Goal: Task Accomplishment & Management: Complete application form

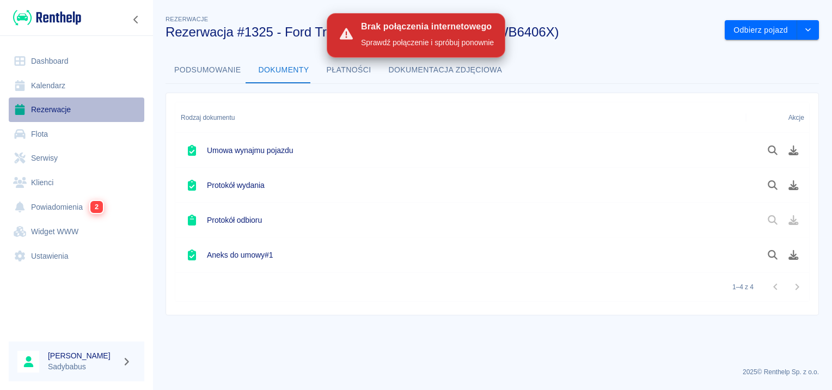
click at [49, 106] on link "Rezerwacje" at bounding box center [77, 109] width 136 height 25
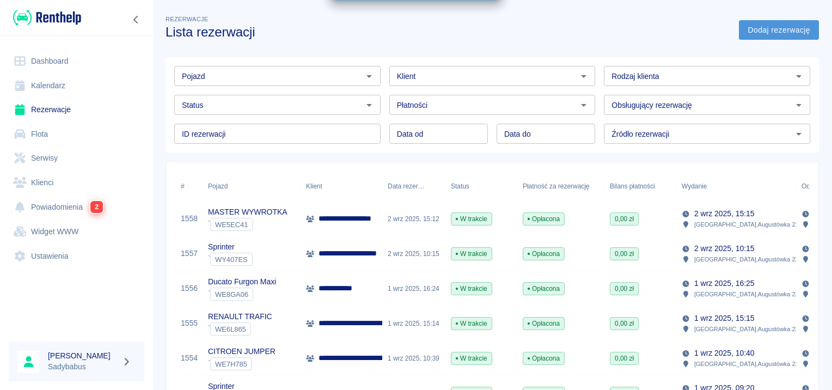
click at [783, 31] on link "Dodaj rezerwację" at bounding box center [779, 30] width 80 height 20
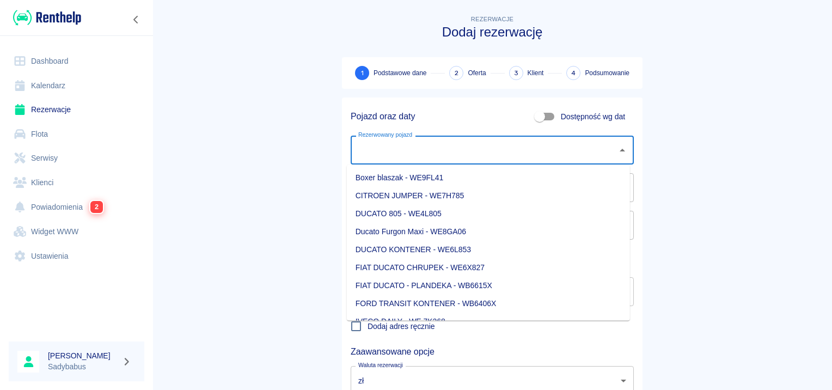
click at [426, 146] on input "Rezerwowany pojazd" at bounding box center [484, 150] width 257 height 19
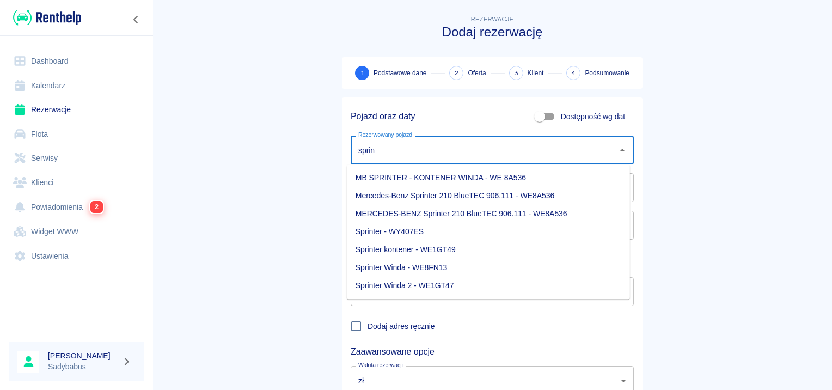
click at [447, 229] on li "Sprinter - WY407ES" at bounding box center [488, 232] width 283 height 18
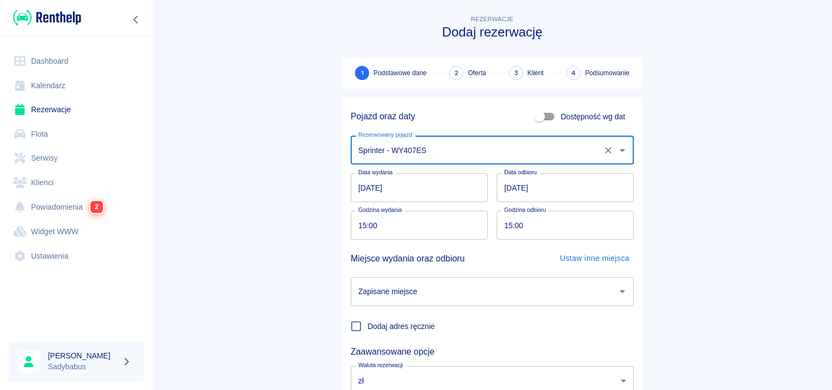
type input "Sprinter - WY407ES"
click at [502, 185] on input "04.09.2025" at bounding box center [565, 187] width 137 height 29
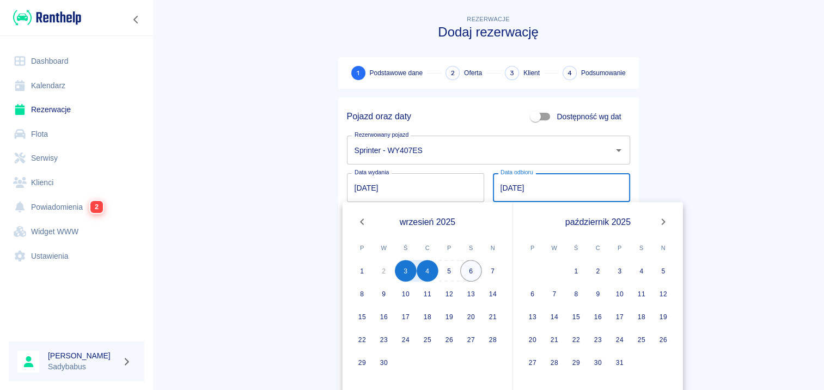
click at [469, 275] on button "6" at bounding box center [471, 271] width 22 height 22
type input "06.09.2025"
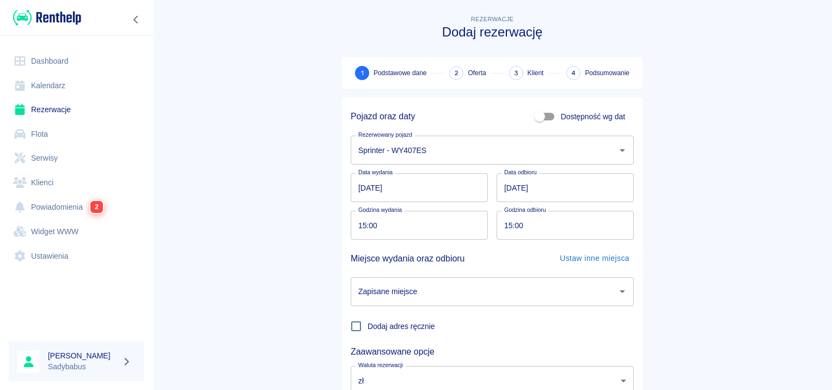
click at [353, 225] on input "15:00" at bounding box center [416, 225] width 130 height 29
click at [282, 209] on main "Rezerwacje Dodaj rezerwację 1 Podstawowe dane 2 Oferta 3 Klient 4 Podsumowanie …" at bounding box center [493, 227] width 680 height 428
click at [356, 228] on input "15:00" at bounding box center [416, 225] width 130 height 29
click at [362, 180] on input "03.09.2025" at bounding box center [419, 187] width 137 height 29
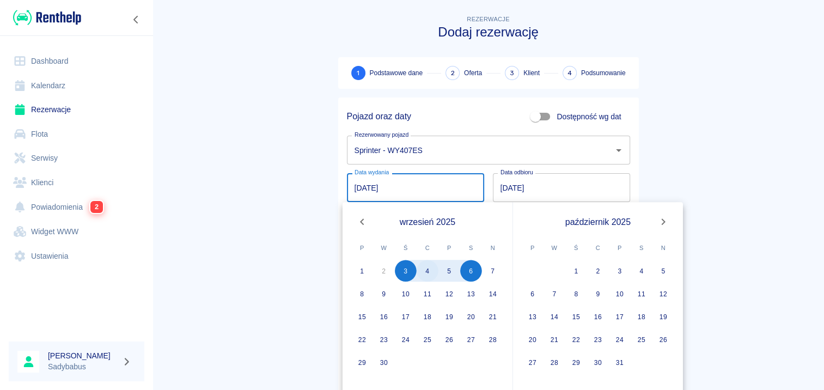
click at [428, 276] on button "4" at bounding box center [428, 271] width 22 height 22
type input "04.09.2025"
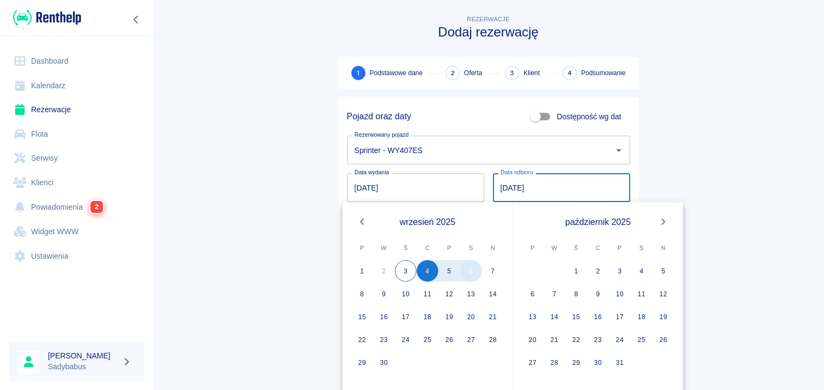
click at [473, 278] on button "6" at bounding box center [471, 271] width 22 height 22
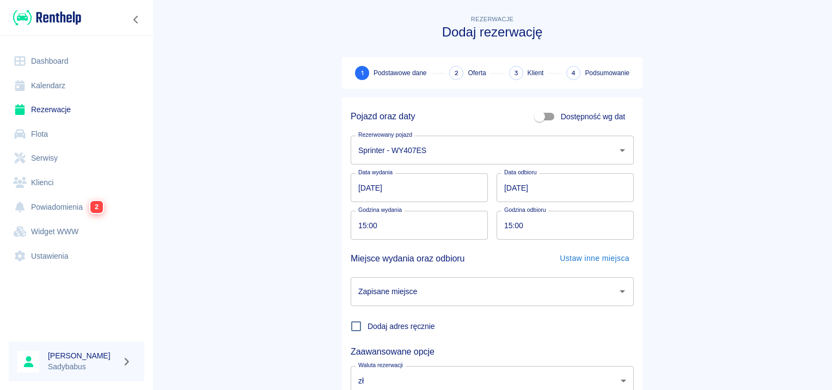
click at [360, 224] on input "15:00" at bounding box center [416, 225] width 130 height 29
click at [351, 224] on input "09:00" at bounding box center [416, 225] width 130 height 29
type input "09:00"
click at [362, 185] on input "04.09.2025" at bounding box center [419, 187] width 137 height 29
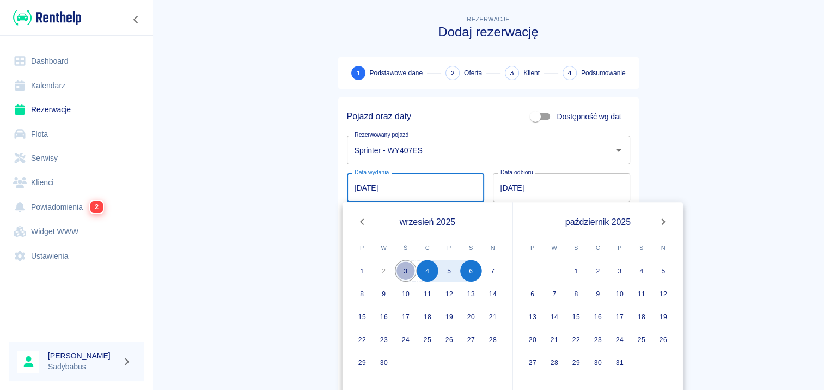
click at [407, 268] on button "3" at bounding box center [406, 271] width 22 height 22
type input "03.09.2025"
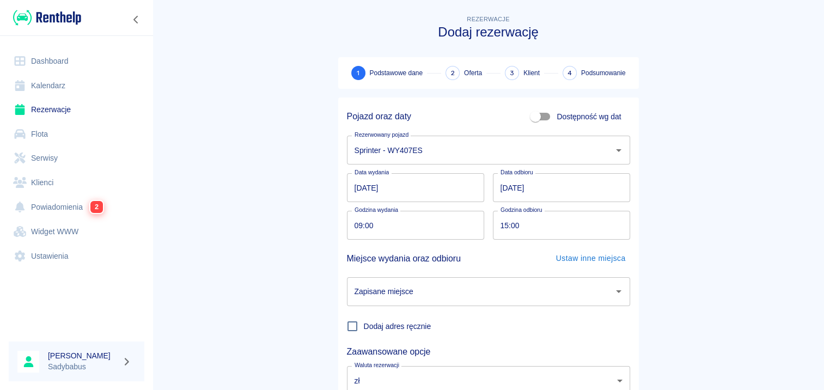
click at [271, 205] on main "Rezerwacje Dodaj rezerwację 1 Podstawowe dane 2 Oferta 3 Klient 4 Podsumowanie …" at bounding box center [489, 227] width 672 height 428
click at [357, 224] on input "09:00" at bounding box center [416, 225] width 130 height 29
type input "15:00"
click at [508, 229] on input "15:00" at bounding box center [562, 225] width 130 height 29
click at [490, 304] on div "Zapisane miejsce" at bounding box center [492, 291] width 283 height 29
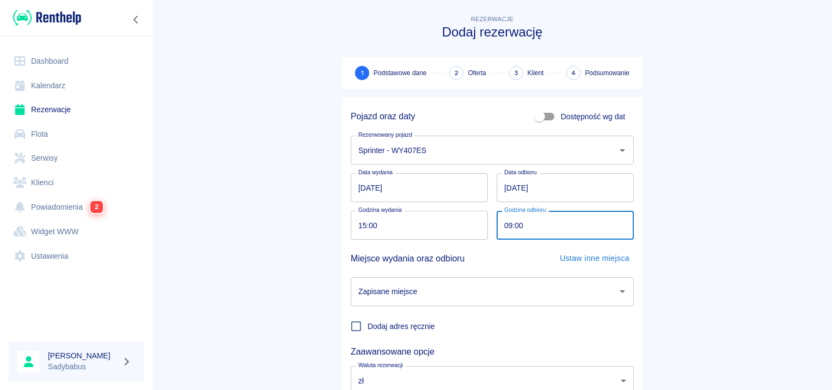
type input "09:00"
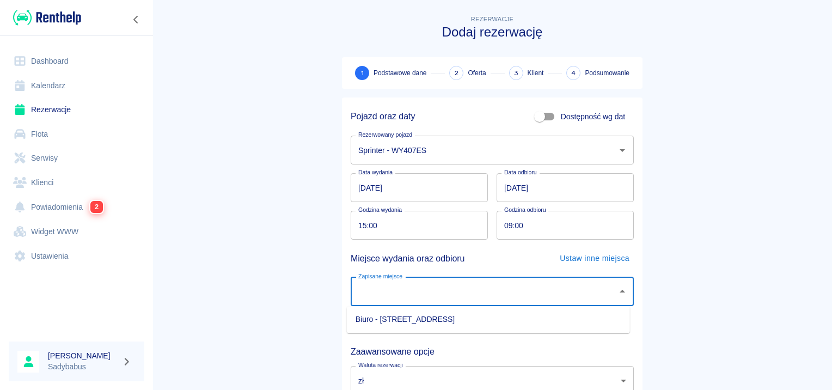
click at [405, 309] on ul "Biuro - Warszawa, Augustówka 22A" at bounding box center [488, 319] width 283 height 27
click at [405, 317] on li "Biuro - Warszawa, Augustówka 22A" at bounding box center [488, 319] width 283 height 18
type input "Biuro - Warszawa, Augustówka 22A"
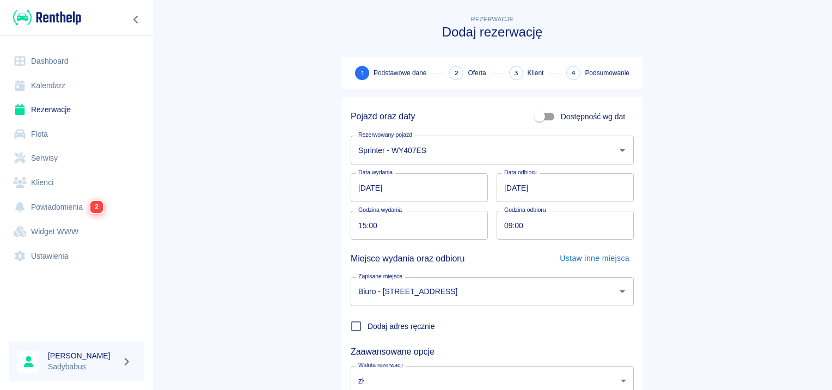
click at [761, 195] on main "Rezerwacje Dodaj rezerwację 1 Podstawowe dane 2 Oferta 3 Klient 4 Podsumowanie …" at bounding box center [493, 227] width 680 height 428
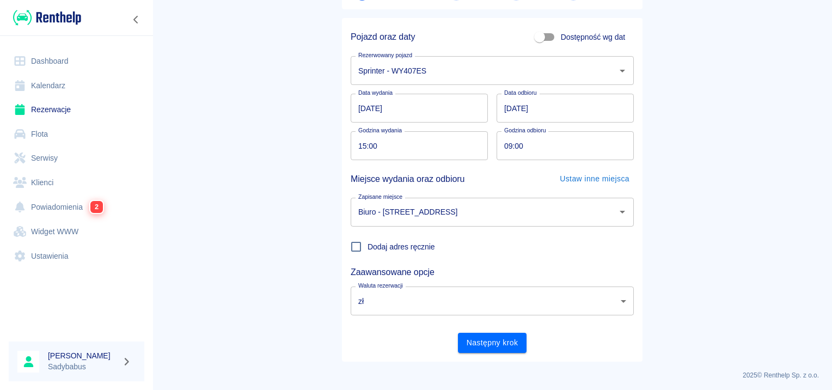
scroll to position [83, 0]
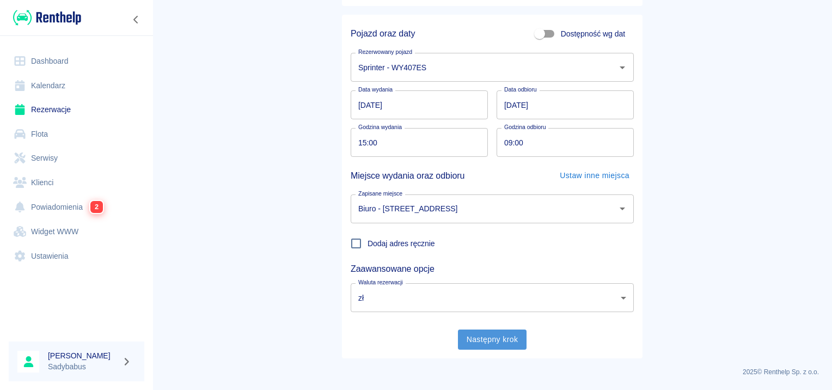
click at [470, 337] on button "Następny krok" at bounding box center [492, 340] width 69 height 20
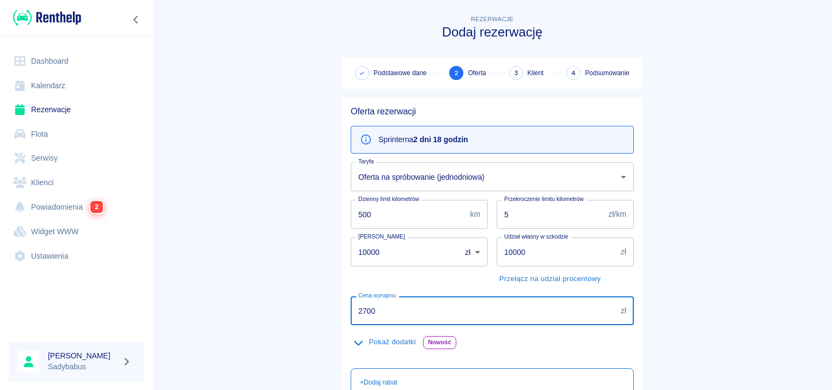
click at [392, 298] on input "2700" at bounding box center [484, 310] width 266 height 29
type input "563"
click at [357, 216] on input "500" at bounding box center [408, 214] width 115 height 29
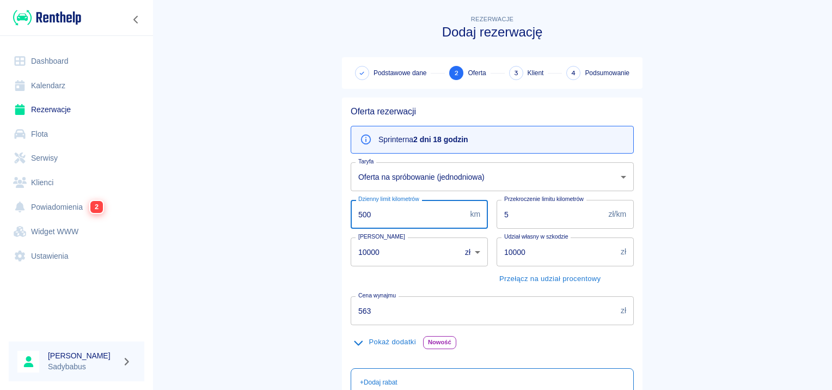
click at [357, 217] on input "500" at bounding box center [408, 214] width 115 height 29
type input "300"
click at [504, 207] on input "5" at bounding box center [551, 214] width 108 height 29
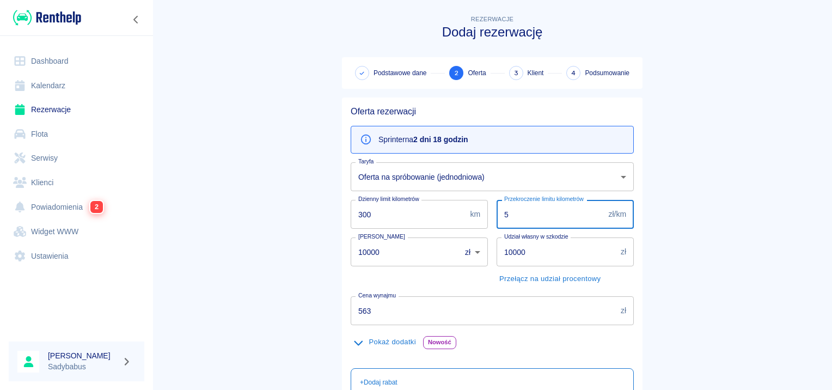
click at [504, 207] on input "5" at bounding box center [551, 214] width 108 height 29
type input "0.5"
click at [356, 261] on input "10000" at bounding box center [402, 251] width 102 height 29
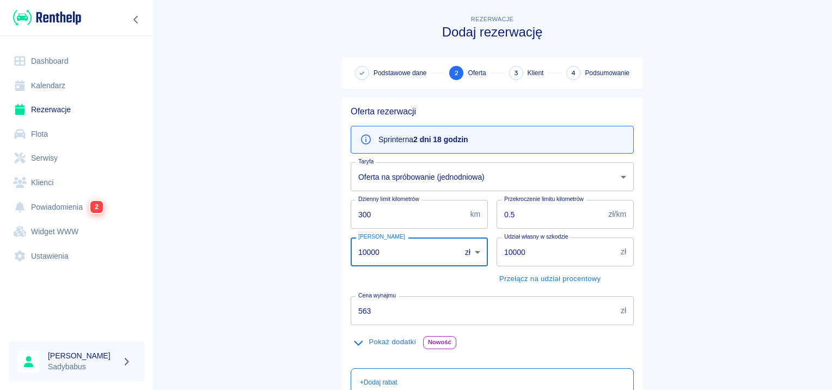
click at [356, 261] on input "10000" at bounding box center [402, 251] width 102 height 29
type input "1000"
click at [509, 254] on input "10000" at bounding box center [557, 251] width 120 height 29
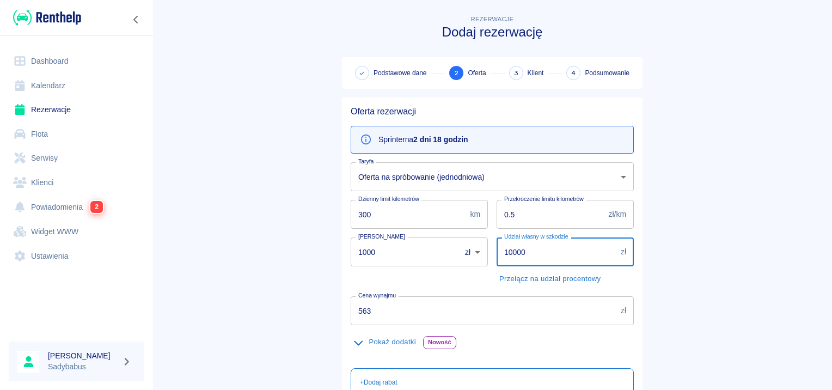
click at [509, 254] on input "10000" at bounding box center [557, 251] width 120 height 29
type input "5000"
click at [245, 262] on main "Rezerwacje Dodaj rezerwację Podstawowe dane 2 Oferta 3 Klient 4 Podsumowanie Of…" at bounding box center [493, 283] width 680 height 540
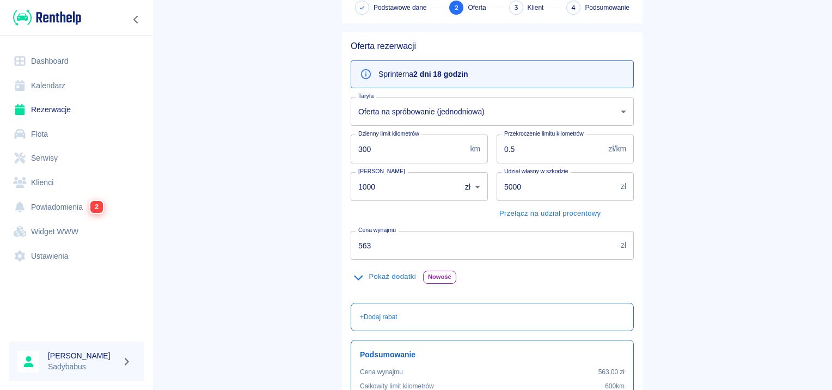
scroll to position [194, 0]
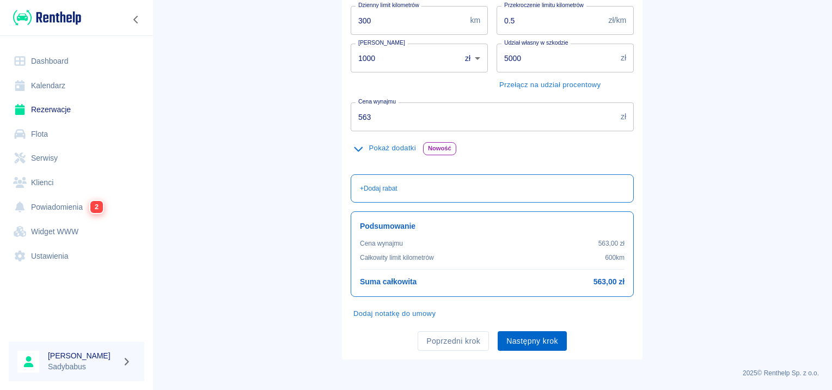
click at [532, 333] on button "Następny krok" at bounding box center [532, 341] width 69 height 20
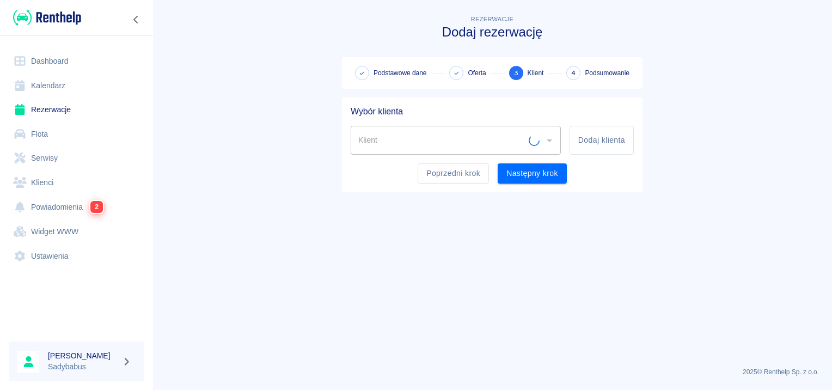
scroll to position [0, 0]
click at [505, 146] on input "Klient" at bounding box center [448, 140] width 184 height 19
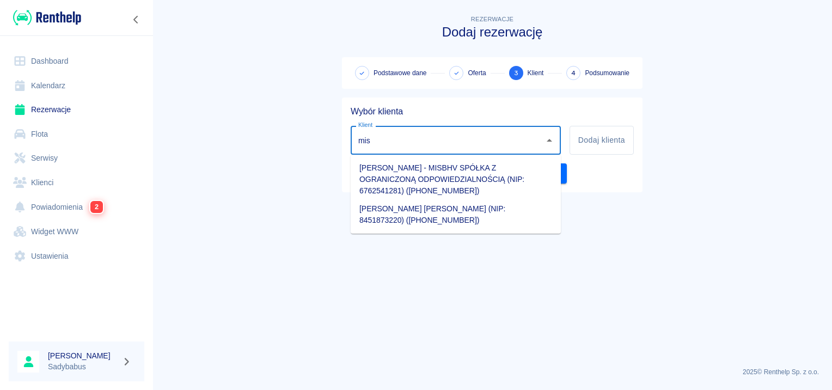
type input "mis"
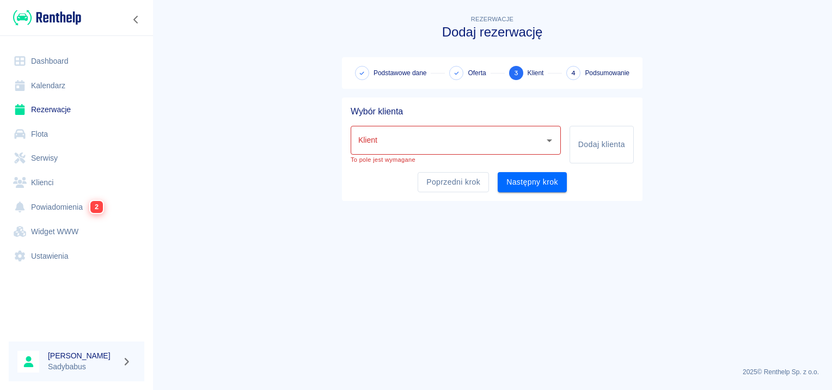
click at [680, 164] on main "Rezerwacje Dodaj rezerwację Podstawowe dane Oferta 3 Klient 4 Podsumowanie Wybó…" at bounding box center [493, 185] width 680 height 345
click at [614, 138] on button "Dodaj klienta" at bounding box center [602, 145] width 64 height 38
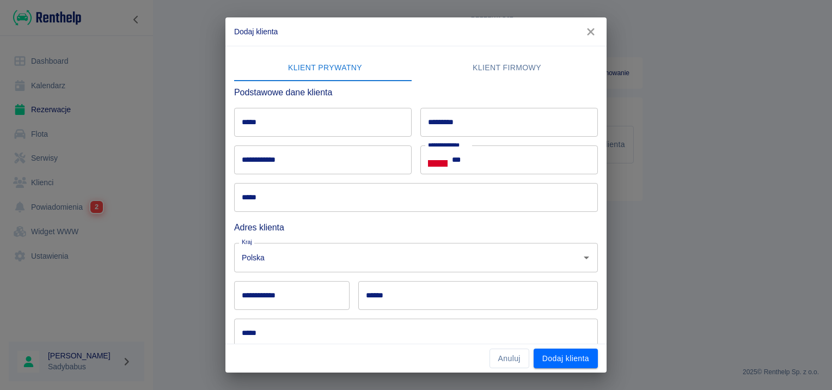
drag, startPoint x: 486, startPoint y: 57, endPoint x: 492, endPoint y: 59, distance: 6.6
click at [489, 57] on button "Klient firmowy" at bounding box center [507, 68] width 182 height 26
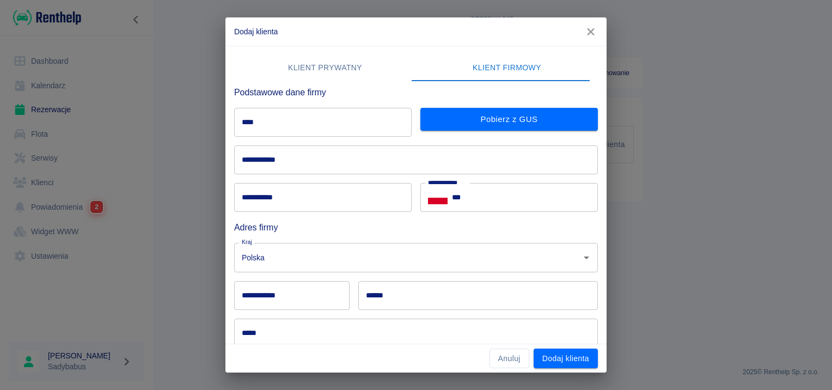
click at [332, 157] on input "**********" at bounding box center [416, 159] width 364 height 29
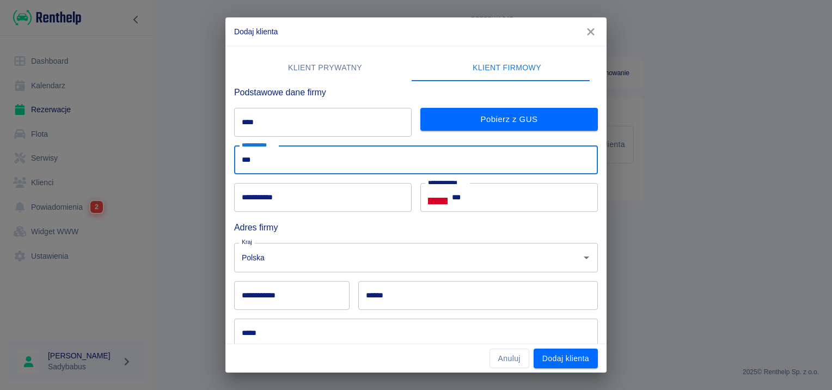
type input "**********"
click at [331, 124] on input "****" at bounding box center [323, 122] width 178 height 29
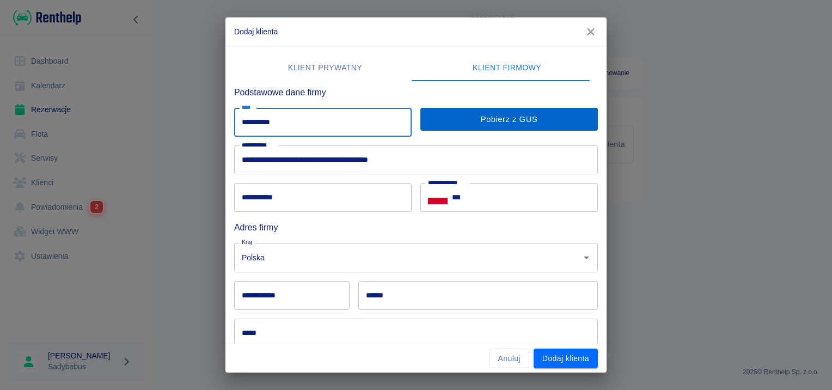
type input "**********"
click at [435, 114] on button "Pobierz z GUS" at bounding box center [510, 119] width 178 height 23
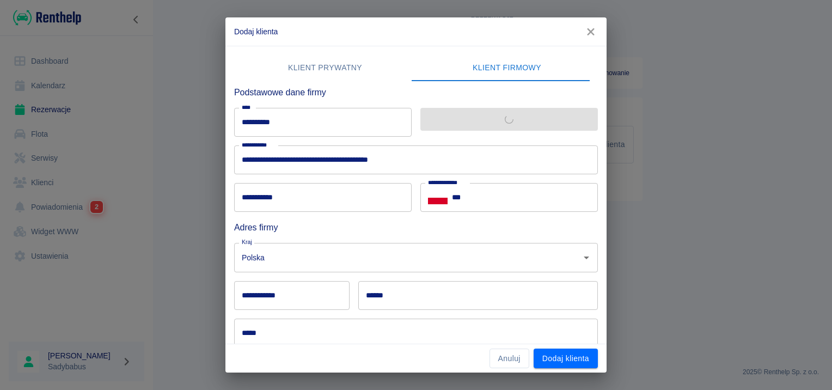
type input "******"
type input "********"
type input "**********"
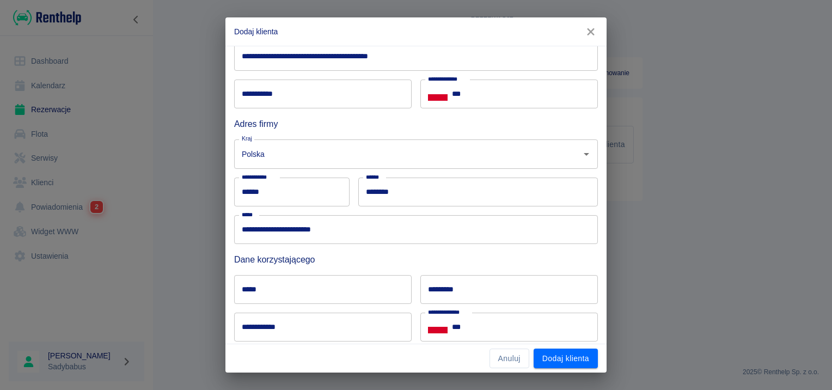
scroll to position [109, 0]
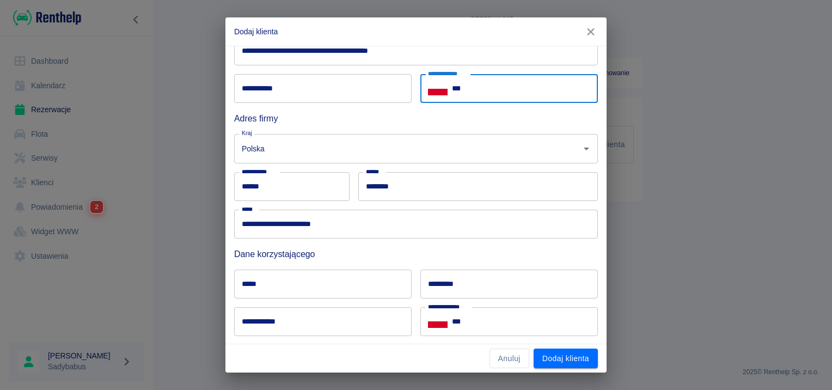
click at [519, 89] on input "***" at bounding box center [525, 88] width 146 height 29
type input "**********"
click at [325, 280] on input "*****" at bounding box center [323, 284] width 178 height 29
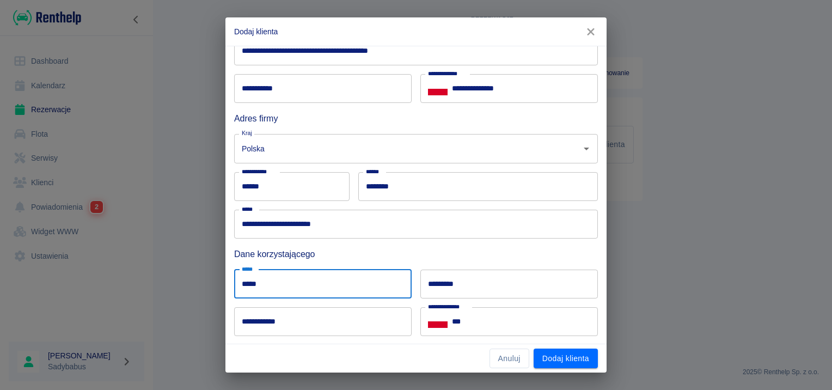
type input "*****"
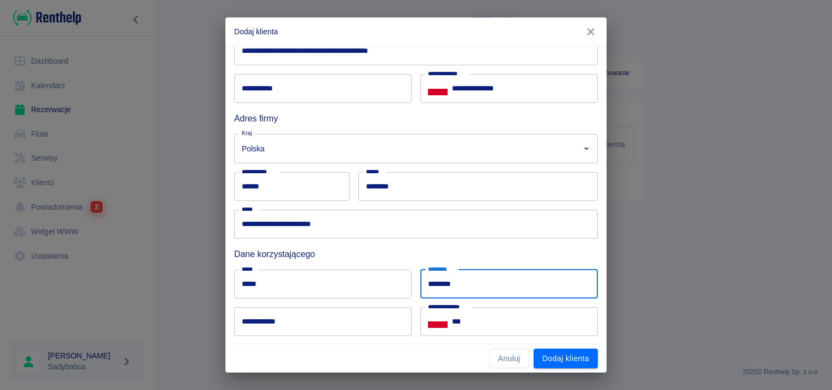
type input "********"
click at [373, 314] on input "**********" at bounding box center [323, 321] width 178 height 29
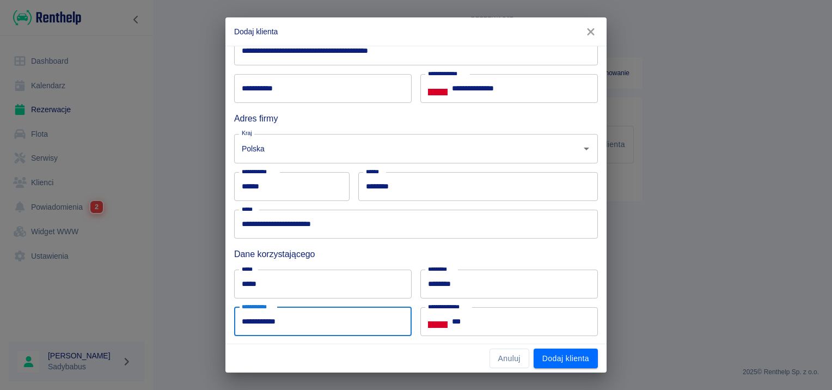
type input "**********"
click at [507, 320] on input "***" at bounding box center [525, 321] width 146 height 29
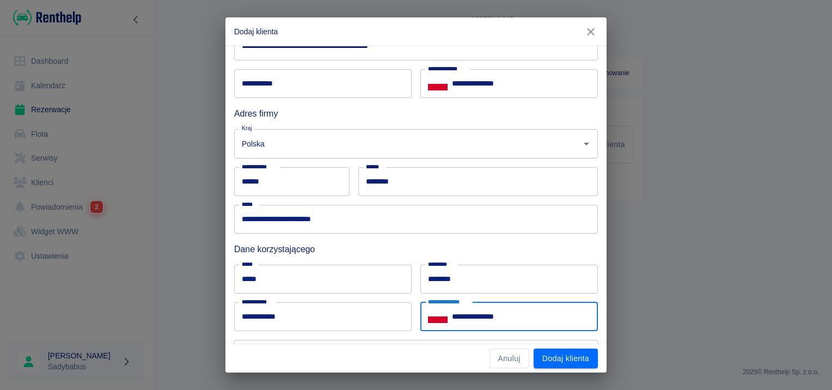
scroll to position [235, 0]
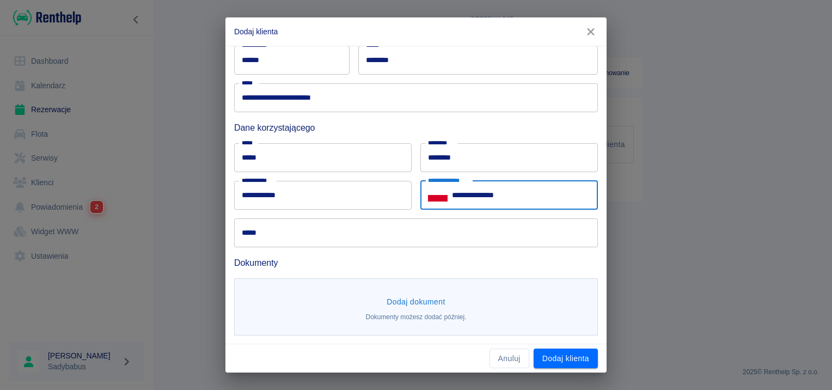
type input "**********"
click at [425, 245] on input "*****" at bounding box center [416, 232] width 364 height 29
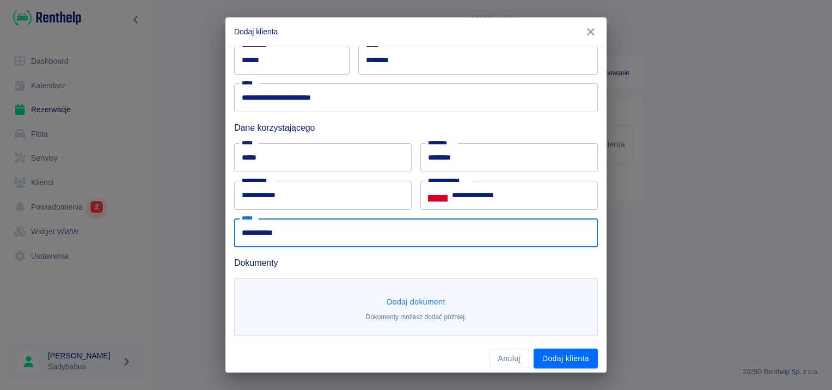
type input "**********"
click at [403, 298] on button "Dodaj dokument" at bounding box center [416, 302] width 68 height 20
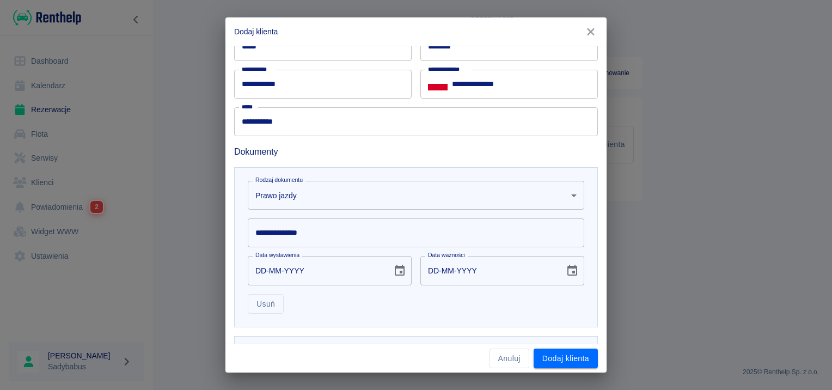
scroll to position [394, 0]
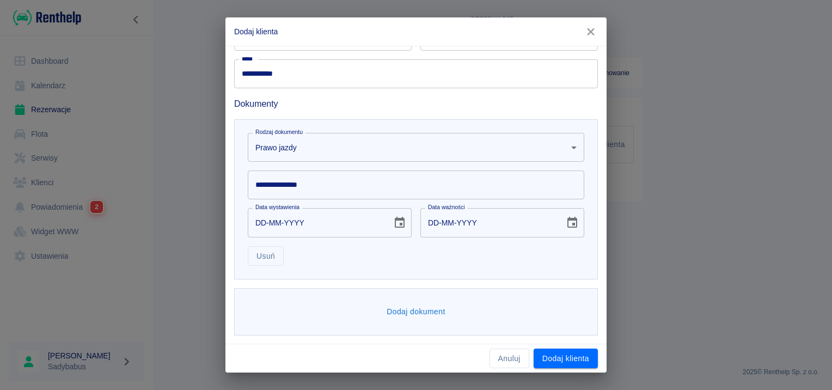
click at [334, 181] on input "**********" at bounding box center [416, 184] width 337 height 29
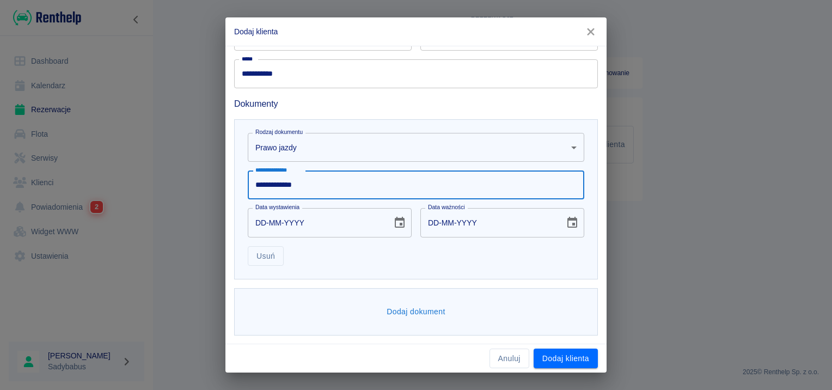
type input "**********"
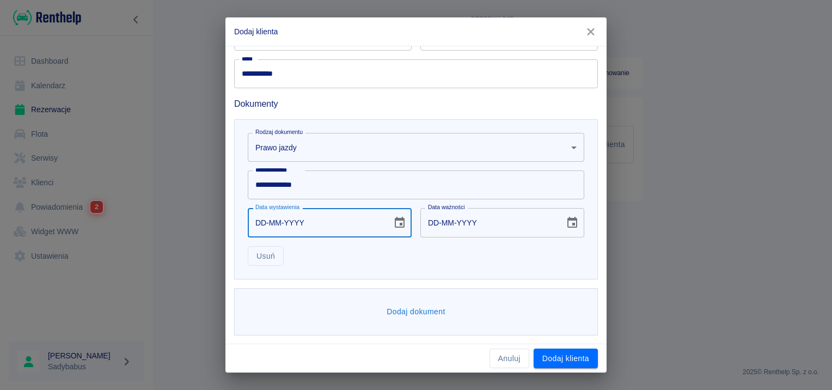
click at [265, 228] on input "DD-MM-YYYY" at bounding box center [316, 222] width 137 height 29
type input "24-03-0002"
type input "24-03-0012"
type input "24-03-0020"
type input "24-03-0030"
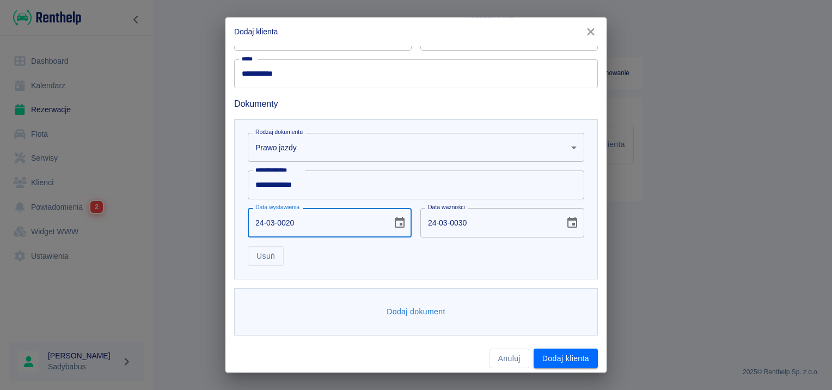
type input "24-03-0202"
type input "24-03-0212"
type input "24-03-2022"
type input "24-03-2032"
type input "24-03-2022"
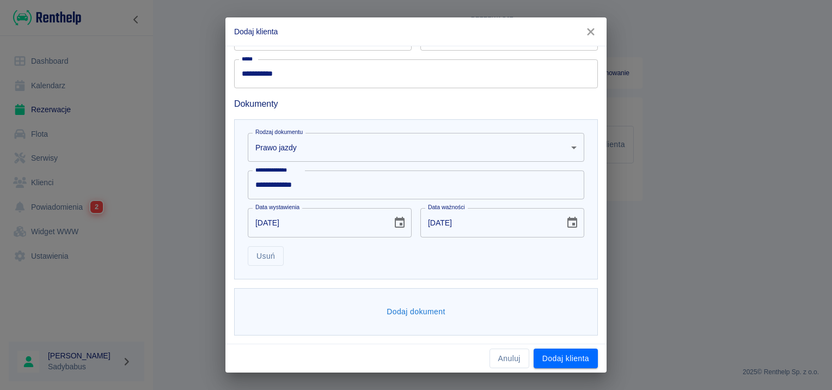
click at [397, 270] on div "**********" at bounding box center [416, 199] width 364 height 160
click at [397, 319] on button "Dodaj dokument" at bounding box center [416, 312] width 68 height 20
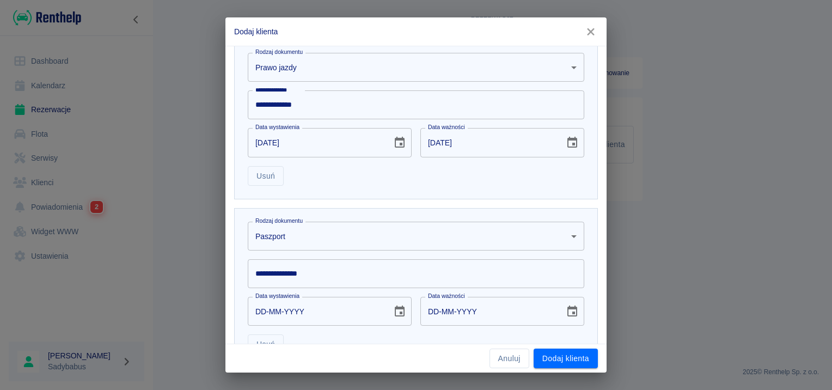
scroll to position [562, 0]
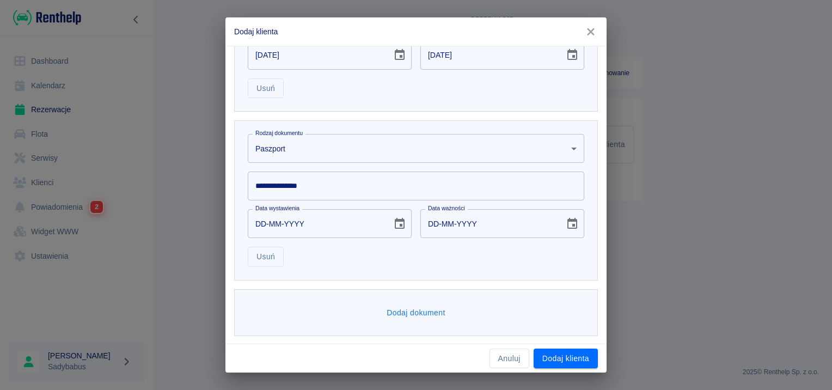
click at [397, 201] on div "Data wystawienia DD-MM-YYYY Data wystawienia" at bounding box center [325, 219] width 173 height 38
click at [371, 159] on body "**********" at bounding box center [416, 195] width 832 height 390
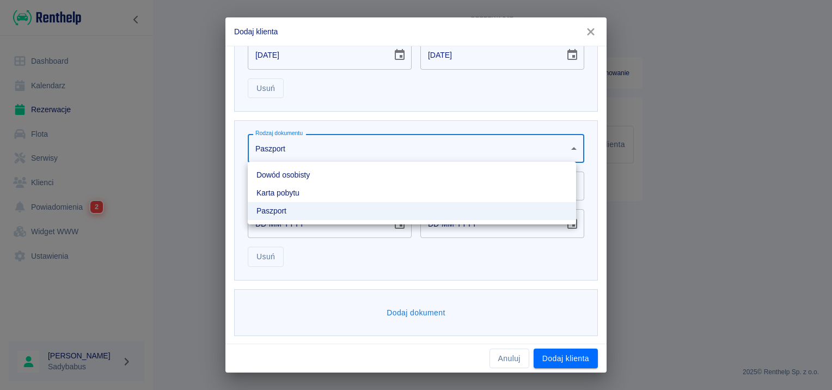
click at [352, 175] on li "Dowód osobisty" at bounding box center [412, 175] width 328 height 18
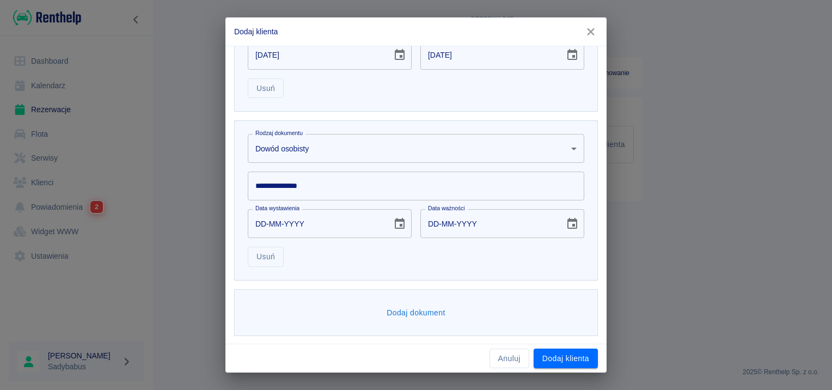
click at [338, 186] on input "**********" at bounding box center [416, 186] width 337 height 29
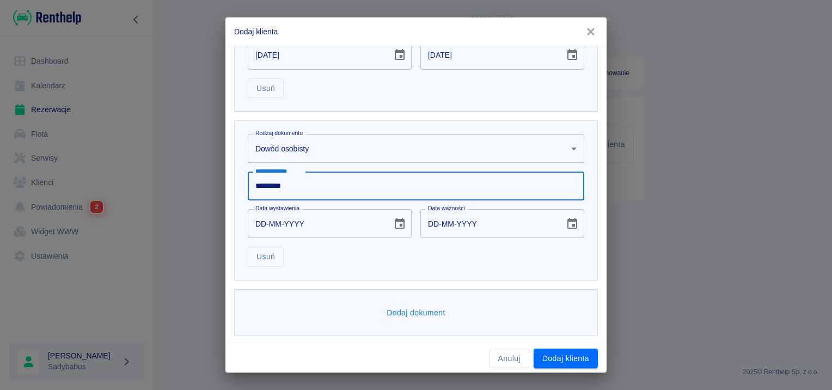
type input "*********"
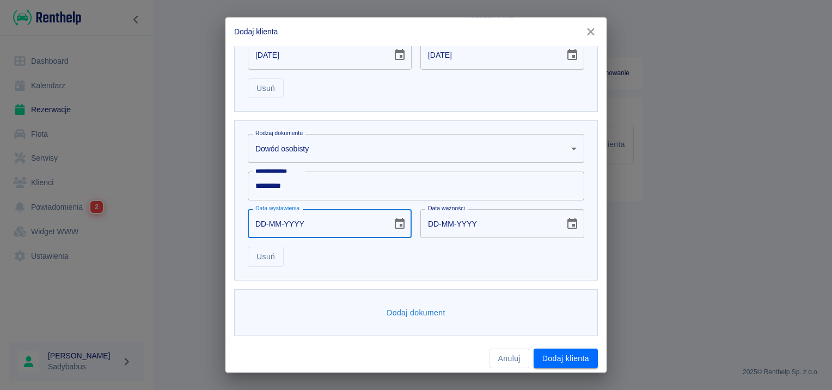
click at [263, 222] on input "DD-MM-YYYY" at bounding box center [316, 223] width 137 height 29
type input "23-04-2021"
type input "23-04-2031"
type input "23-04-2021"
click at [480, 259] on div "Usuń" at bounding box center [411, 252] width 345 height 29
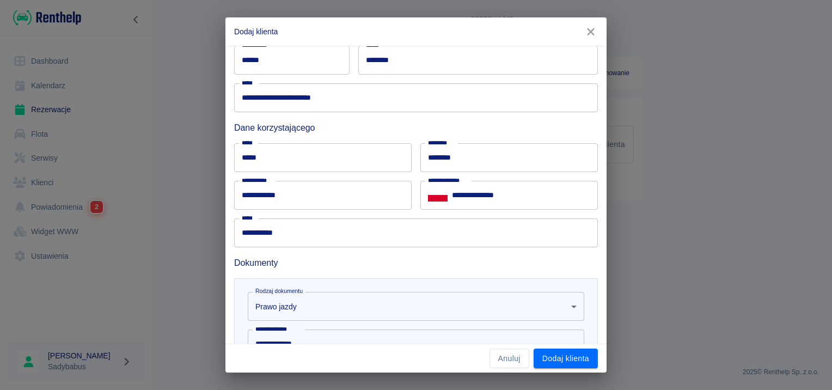
scroll to position [17, 0]
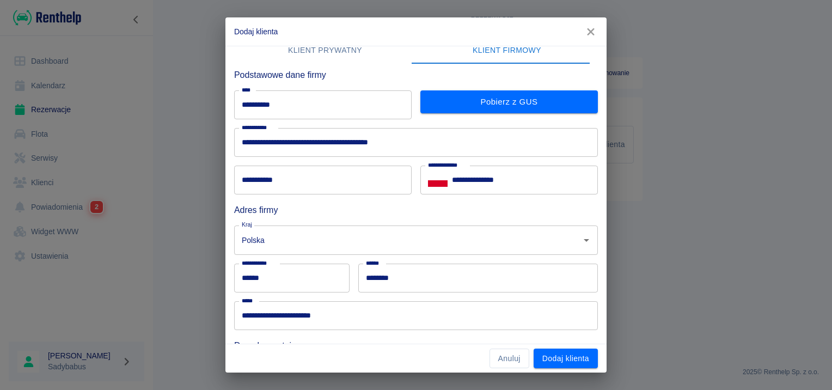
click at [239, 103] on input "**********" at bounding box center [323, 104] width 178 height 29
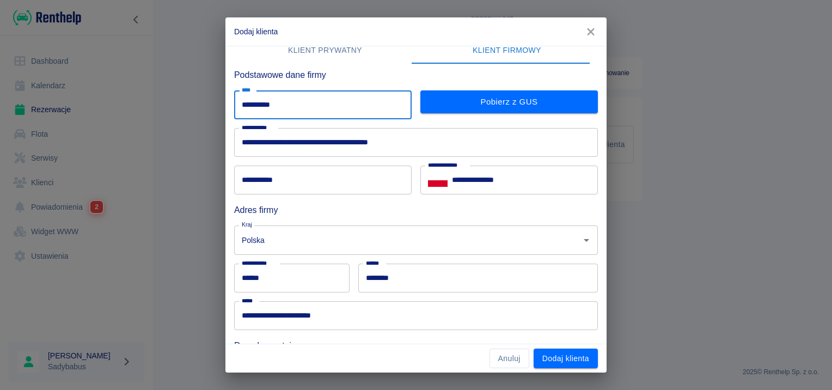
click at [239, 103] on input "**********" at bounding box center [323, 104] width 178 height 29
type input "**********"
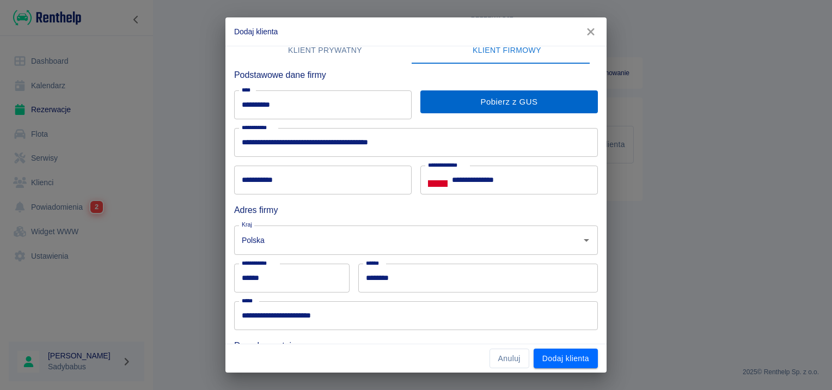
click at [532, 91] on div "Pobierz z GUS" at bounding box center [505, 101] width 186 height 38
click at [529, 98] on button "Pobierz z GUS" at bounding box center [510, 101] width 178 height 23
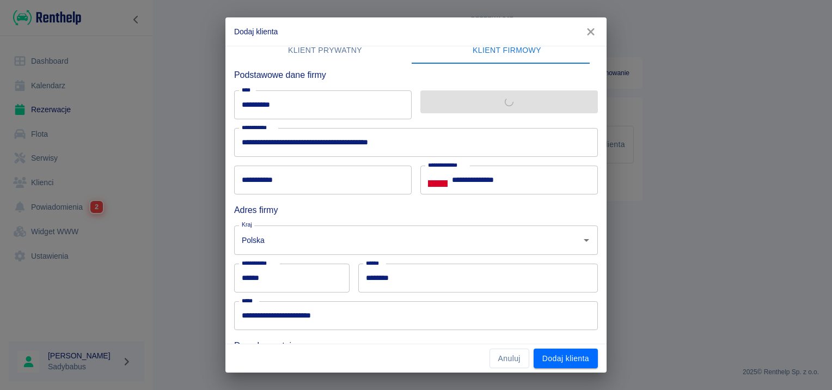
type input "******"
type input "**********"
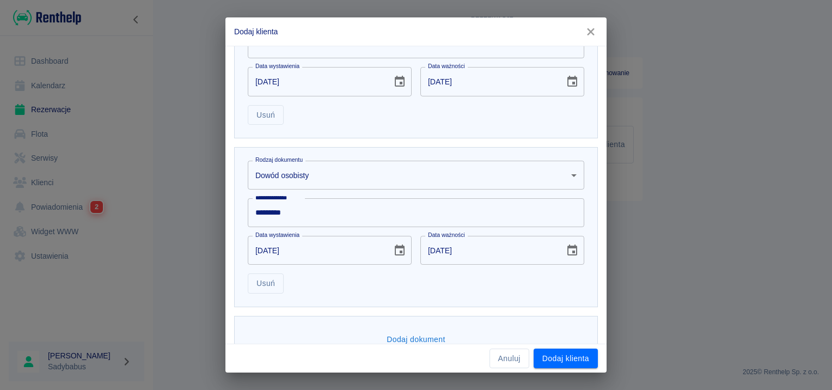
scroll to position [562, 0]
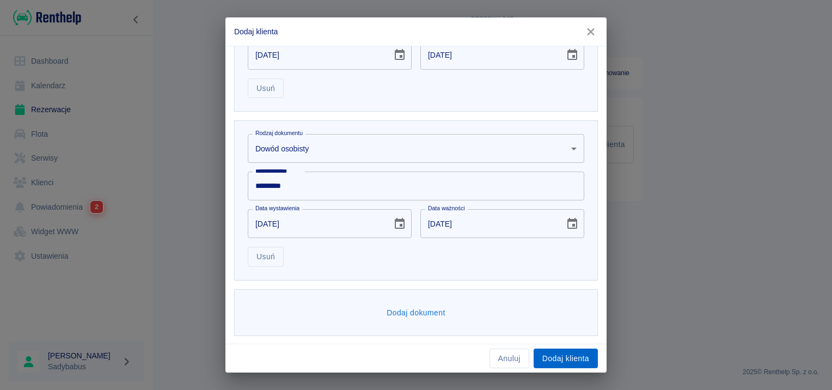
click at [564, 359] on button "Dodaj klienta" at bounding box center [566, 359] width 64 height 20
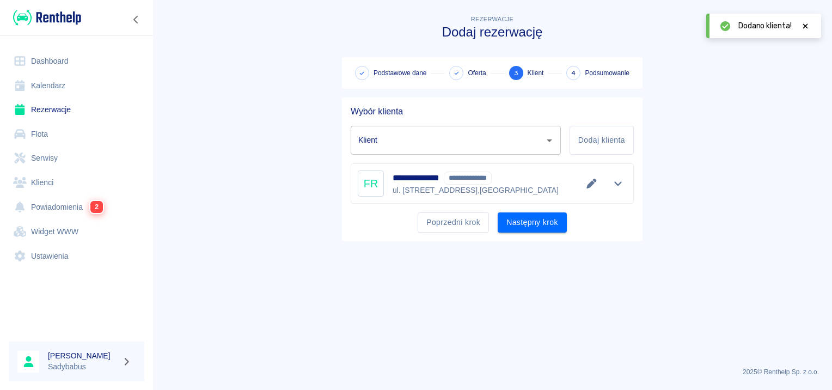
type input "Filip Rosiński - MISBHV SPÓŁKA Z OGRANICZONĄ ODPOWIEDZIALNOŚCIĄ (NIP: 676254128…"
click at [527, 221] on button "Następny krok" at bounding box center [532, 222] width 69 height 20
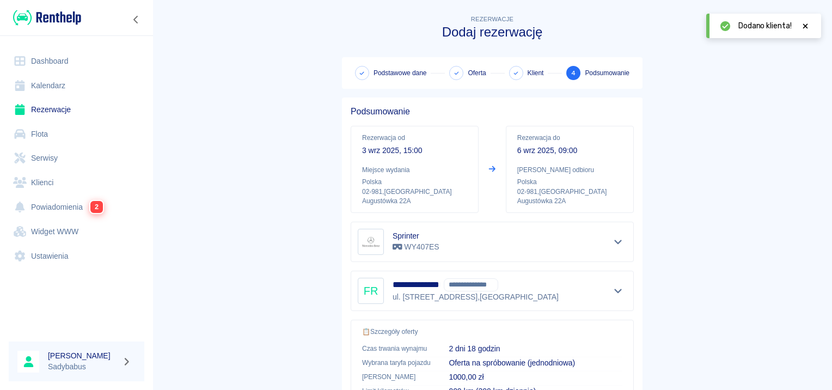
scroll to position [196, 0]
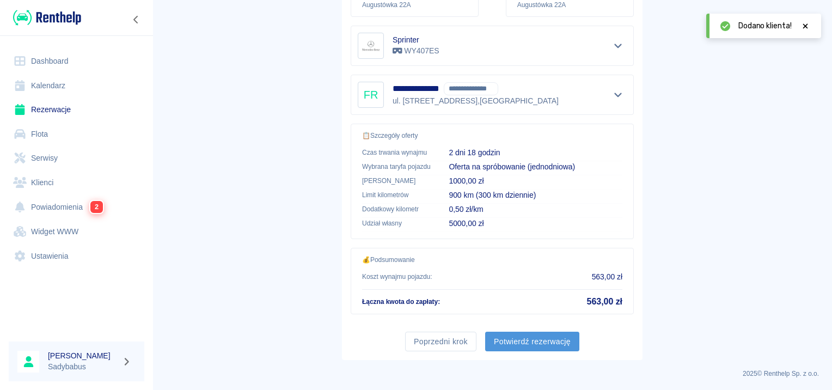
click at [546, 346] on button "Potwierdź rezerwację" at bounding box center [532, 342] width 94 height 20
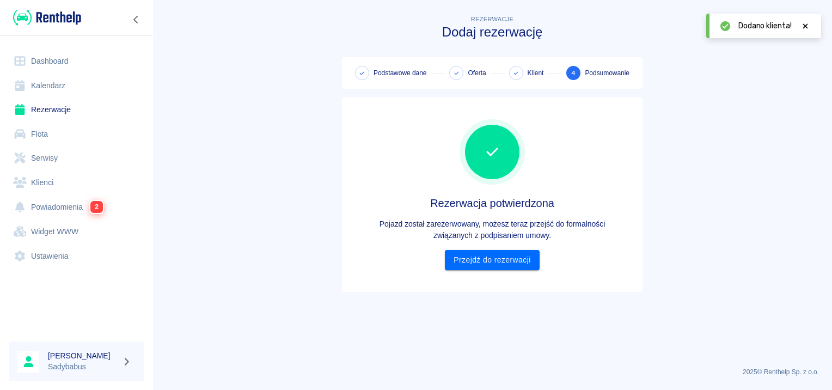
scroll to position [0, 0]
drag, startPoint x: 516, startPoint y: 248, endPoint x: 513, endPoint y: 261, distance: 12.8
click at [515, 251] on div "Rezerwacja potwierdzona Pojazd został zarezerwowany, możesz teraz przejść do fo…" at bounding box center [492, 194] width 283 height 151
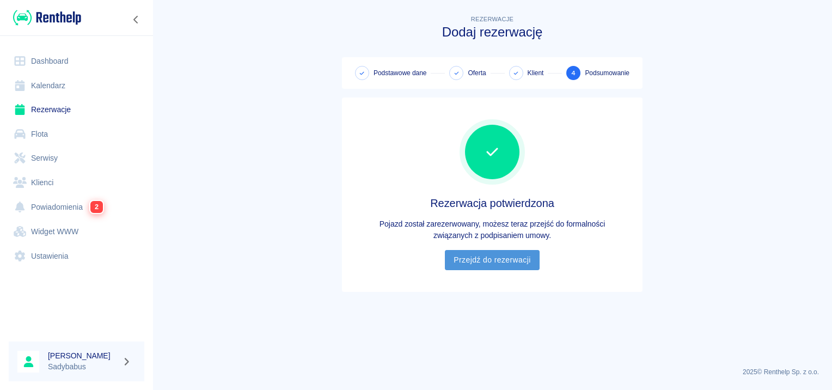
click at [513, 263] on link "Przejdź do rezerwacji" at bounding box center [492, 260] width 94 height 20
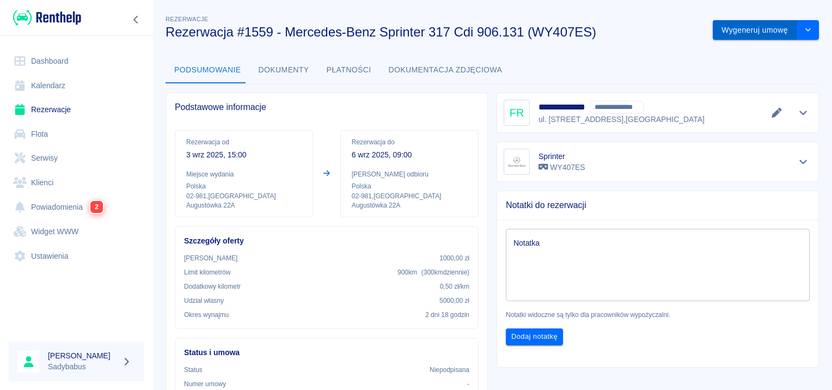
click at [731, 27] on button "Wygeneruj umowę" at bounding box center [755, 30] width 84 height 20
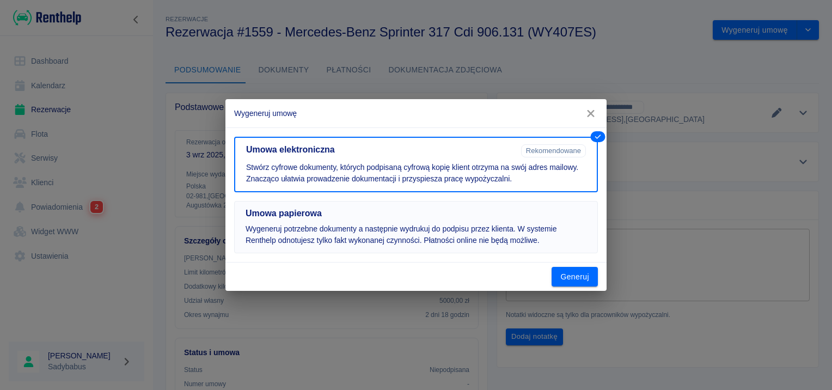
click at [526, 233] on p "Wygeneruj potrzebne dokumenty a następnie wydrukuj do podpisu przez klienta. W …" at bounding box center [416, 234] width 341 height 23
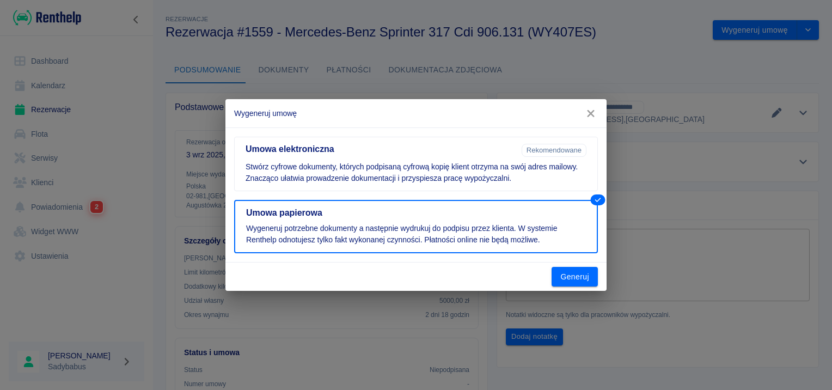
click at [567, 286] on div "Generuj" at bounding box center [416, 277] width 381 height 29
click at [567, 275] on button "Generuj" at bounding box center [575, 277] width 46 height 20
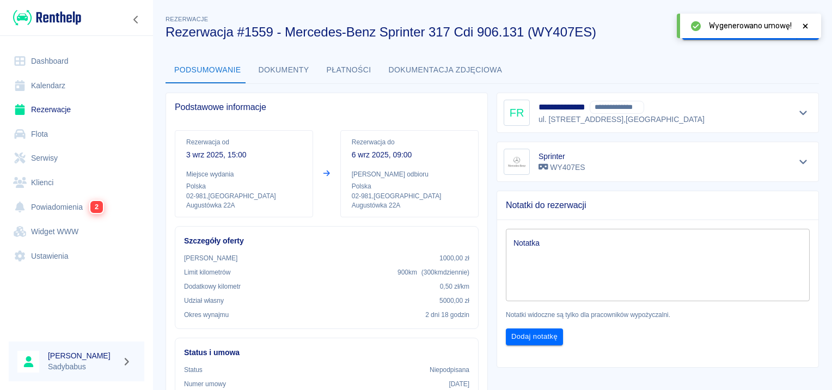
click at [805, 25] on icon at bounding box center [805, 25] width 5 height 5
click at [749, 34] on button "Oznacz: umowa podpisana" at bounding box center [739, 30] width 115 height 20
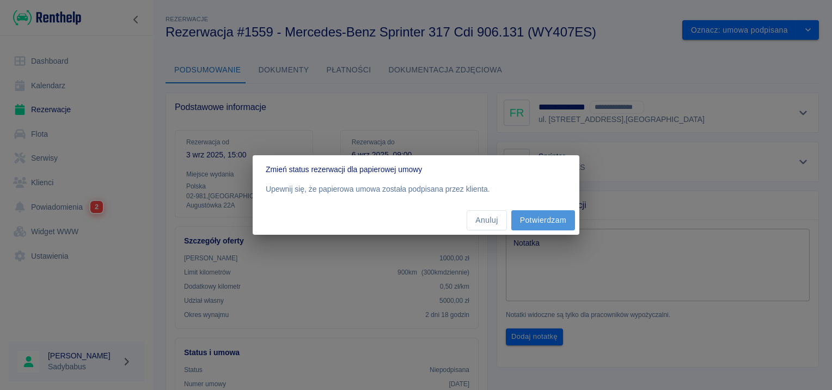
click at [549, 218] on button "Potwierdzam" at bounding box center [543, 220] width 64 height 20
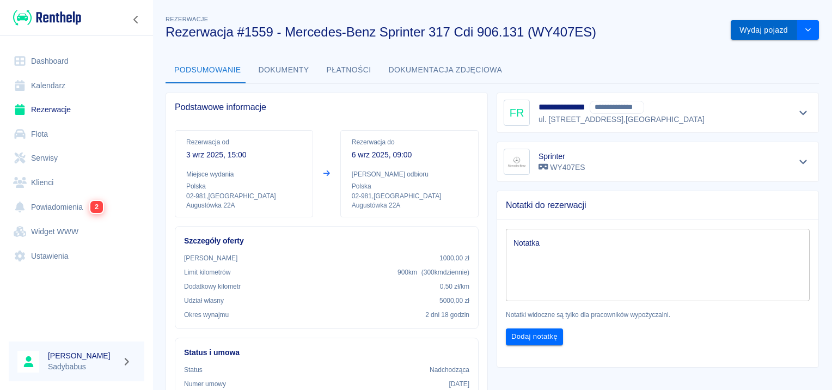
click at [751, 36] on button "Wydaj pojazd" at bounding box center [764, 30] width 66 height 20
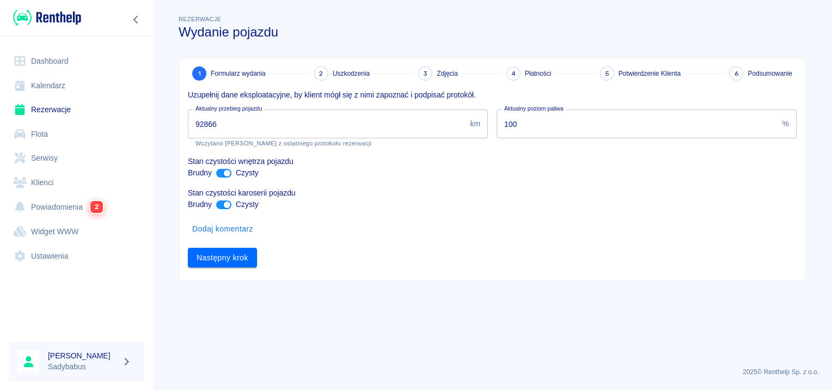
click at [297, 114] on input "92866" at bounding box center [327, 123] width 278 height 29
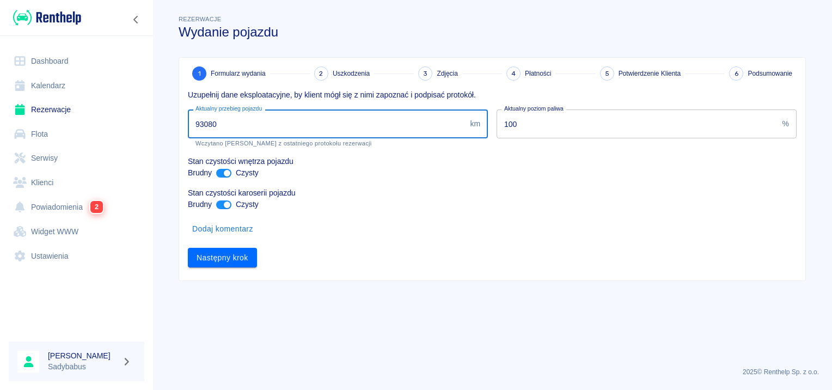
type input "93080"
click at [521, 119] on input "100" at bounding box center [638, 123] width 282 height 29
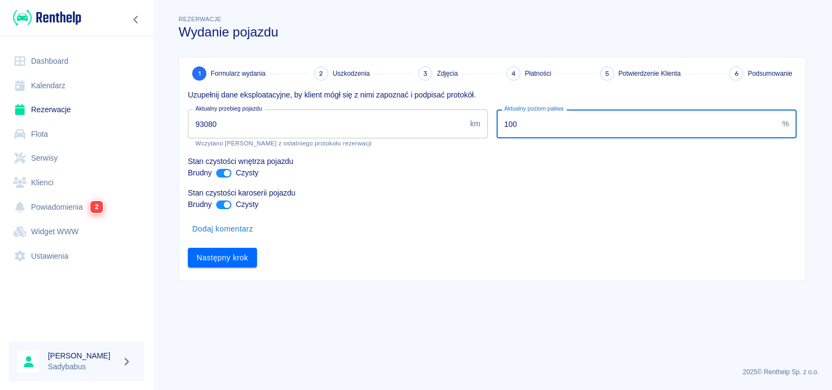
click at [521, 119] on input "100" at bounding box center [638, 123] width 282 height 29
type input "30"
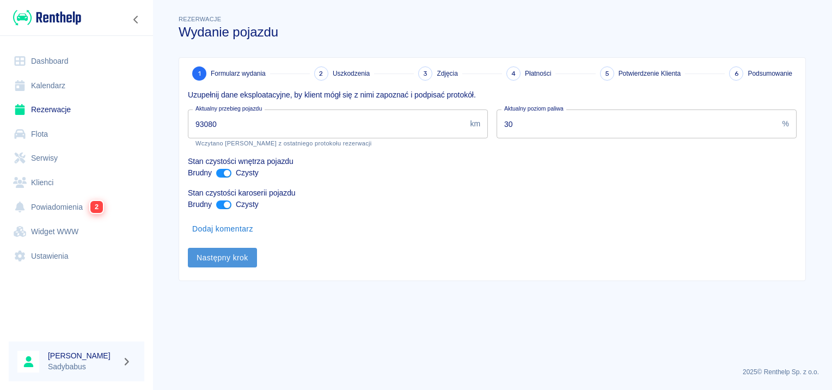
click at [224, 255] on button "Następny krok" at bounding box center [222, 258] width 69 height 20
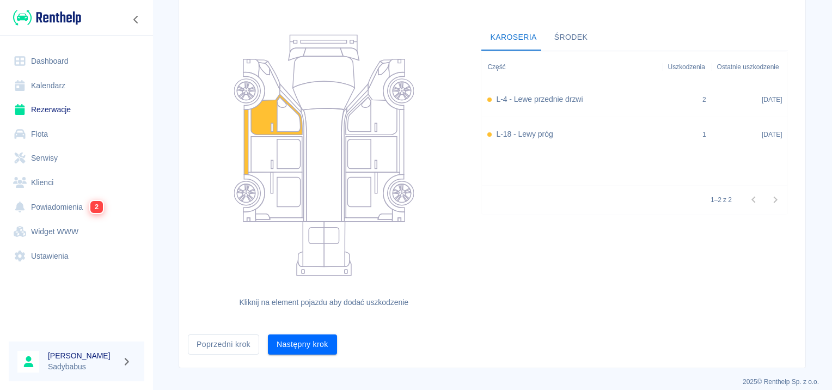
scroll to position [100, 0]
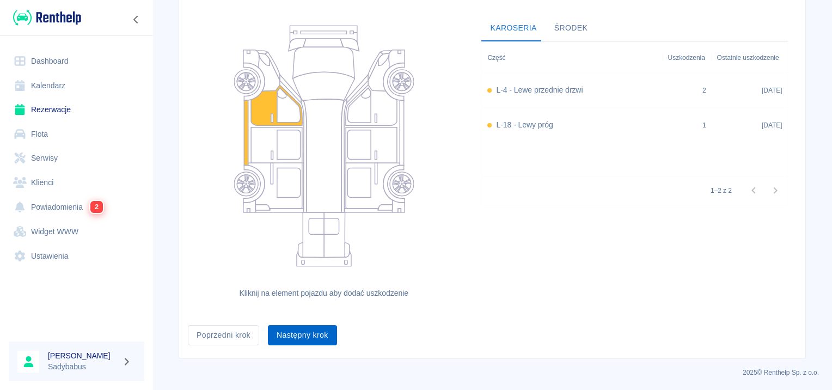
click at [311, 337] on button "Następny krok" at bounding box center [302, 335] width 69 height 20
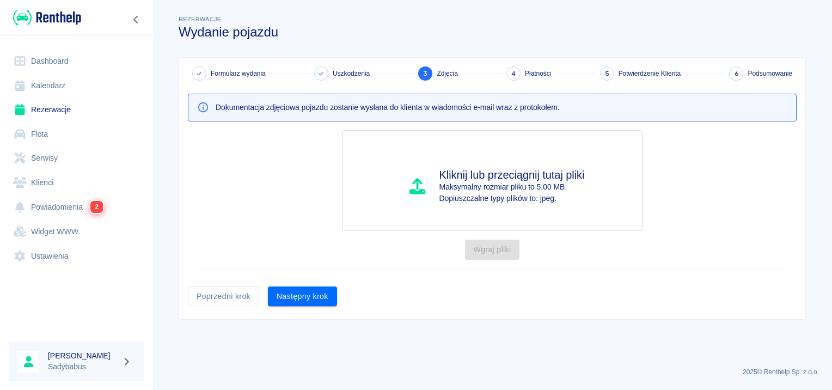
scroll to position [0, 0]
click at [230, 287] on button "Poprzedni krok" at bounding box center [223, 297] width 71 height 20
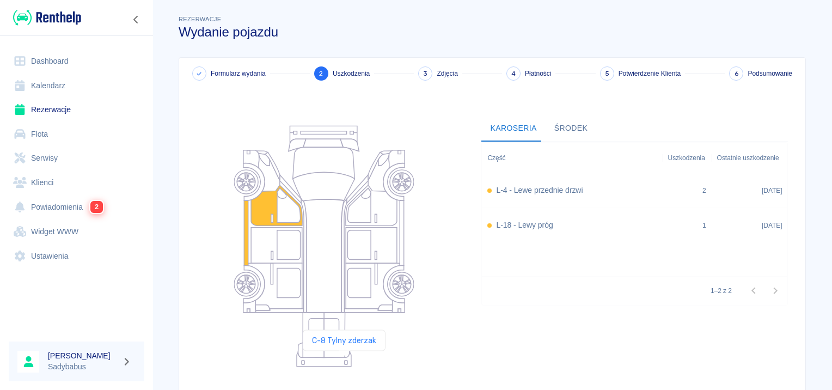
click at [344, 361] on icon at bounding box center [324, 359] width 54 height 16
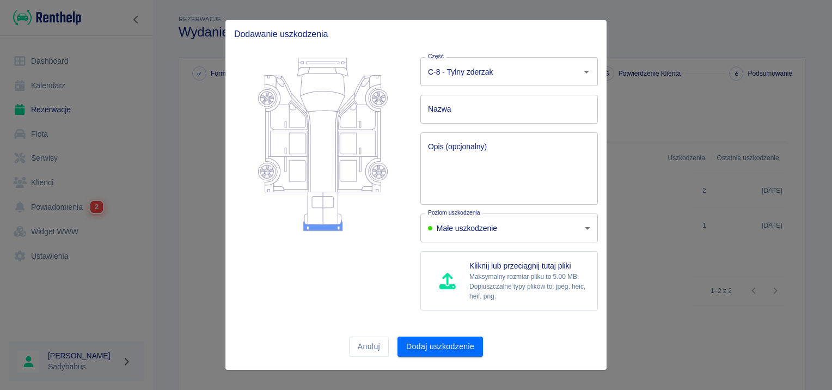
click at [455, 118] on input "Nazwa" at bounding box center [510, 109] width 178 height 29
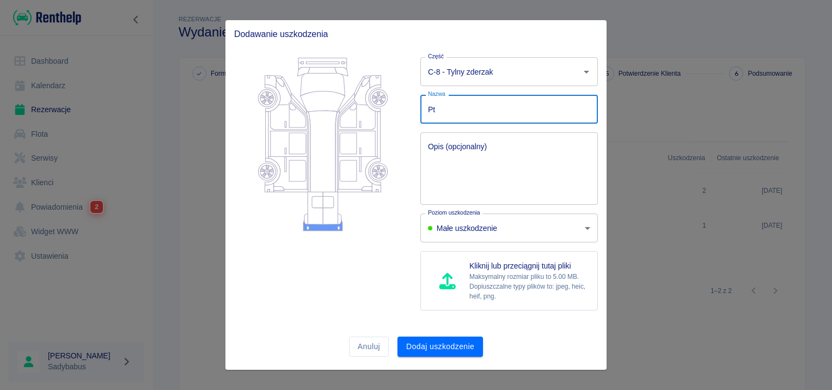
type input "P"
type input "Otarcie"
click at [460, 181] on textarea "Opis (opcjonalny)" at bounding box center [509, 169] width 162 height 54
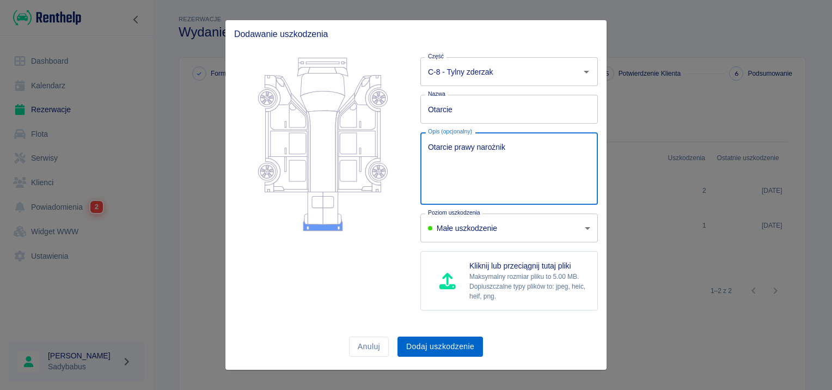
type textarea "Otarcie prawy narożnik"
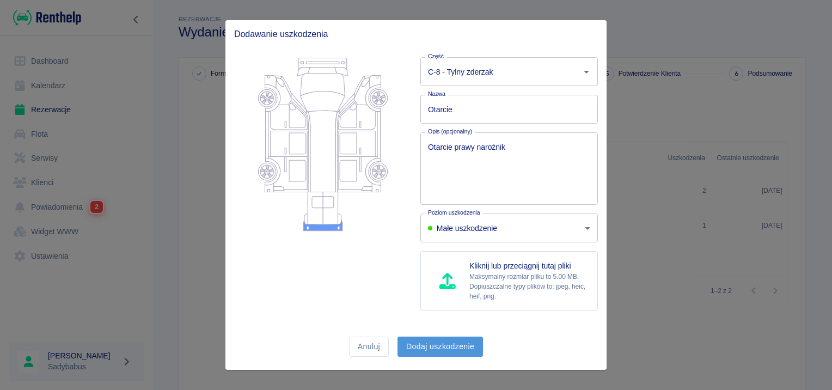
click at [435, 340] on button "Dodaj uszkodzenie" at bounding box center [441, 347] width 86 height 20
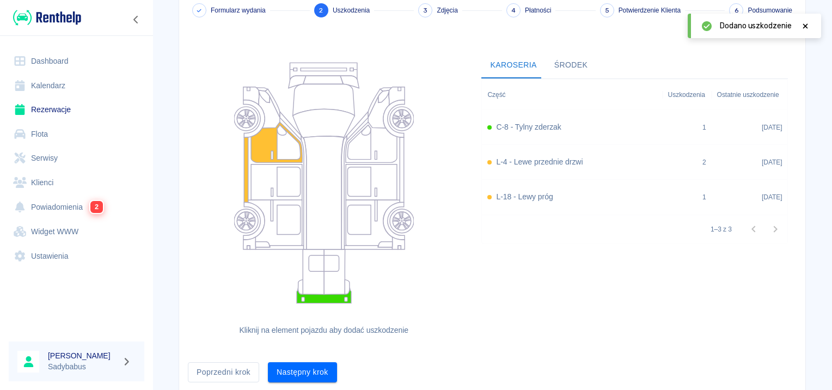
scroll to position [100, 0]
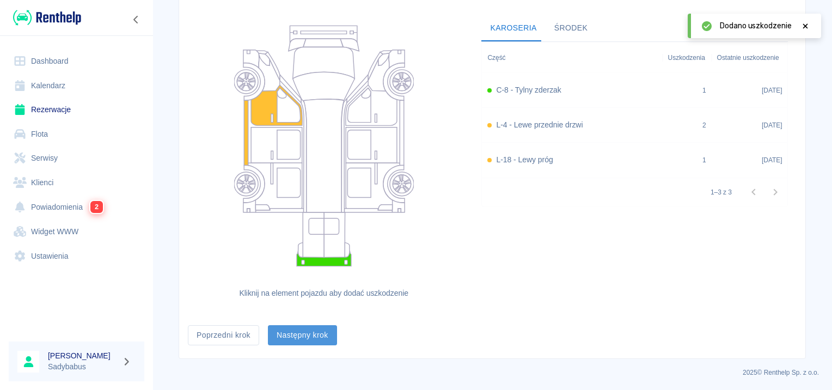
click at [305, 336] on button "Następny krok" at bounding box center [302, 335] width 69 height 20
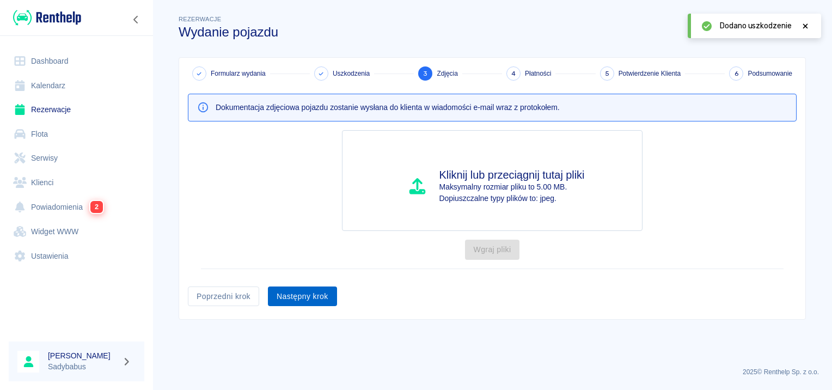
click at [301, 291] on button "Następny krok" at bounding box center [302, 297] width 69 height 20
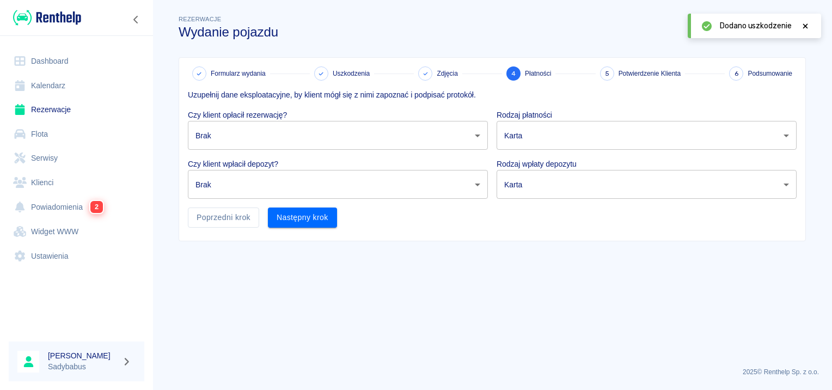
click at [240, 127] on body "Używamy plików Cookies, by zapewnić Ci najlepsze możliwe doświadczenie. Aby dow…" at bounding box center [416, 195] width 832 height 390
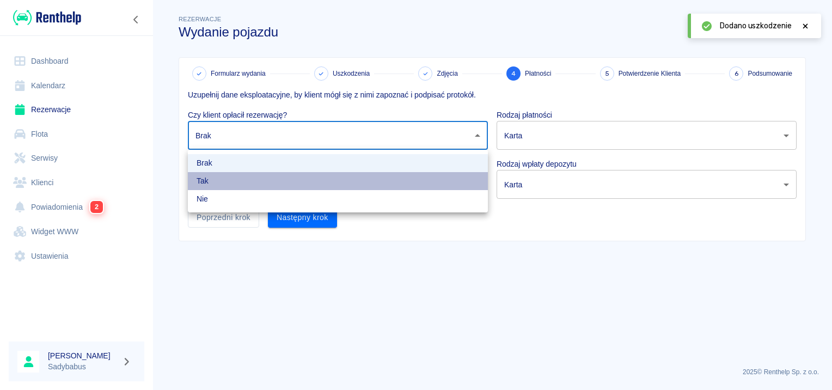
click at [234, 183] on li "Tak" at bounding box center [338, 181] width 300 height 18
type input "true"
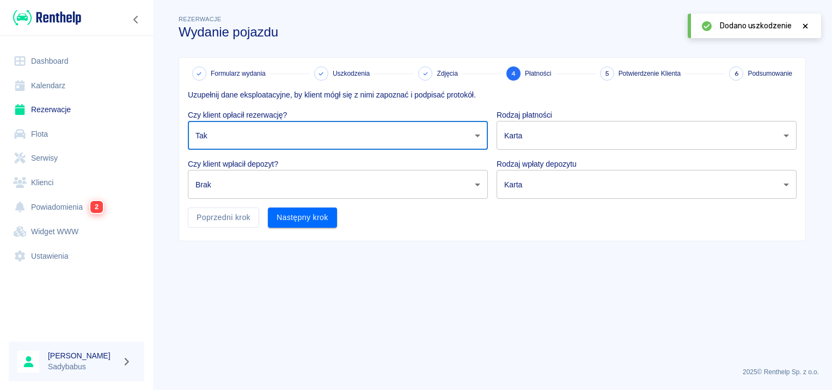
click at [244, 174] on body "Używamy plików Cookies, by zapewnić Ci najlepsze możliwe doświadczenie. Aby dow…" at bounding box center [416, 195] width 832 height 390
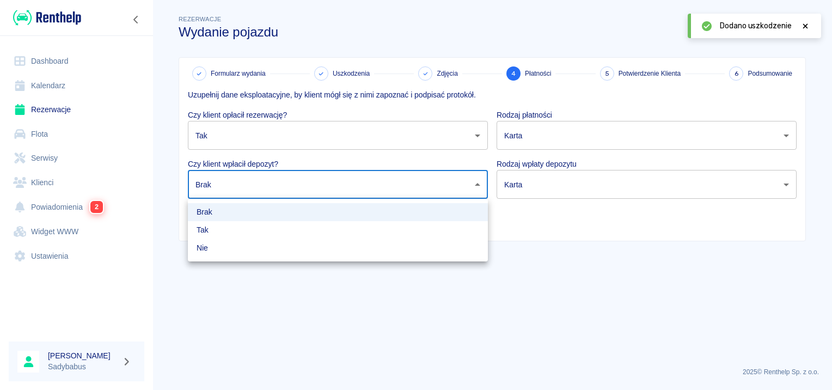
click at [236, 234] on li "Tak" at bounding box center [338, 230] width 300 height 18
type input "true"
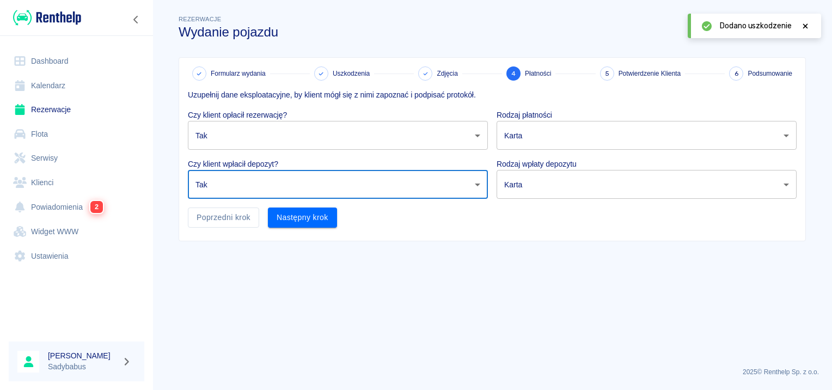
click at [593, 143] on body "Używamy plików Cookies, by zapewnić Ci najlepsze możliwe doświadczenie. Aby dow…" at bounding box center [416, 195] width 832 height 390
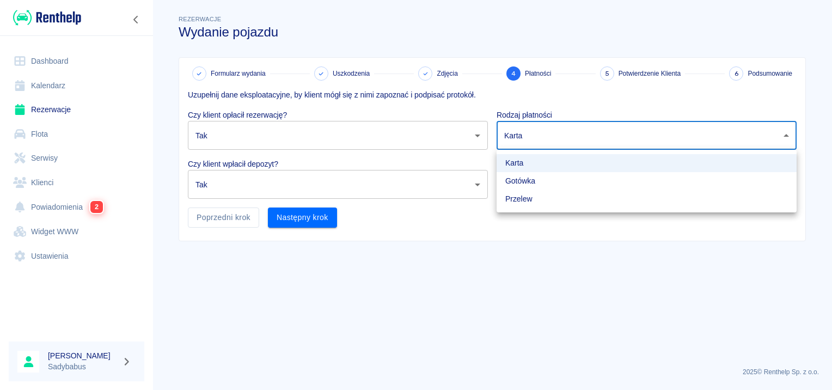
click at [552, 181] on li "Gotówka" at bounding box center [647, 181] width 300 height 18
type input "cash"
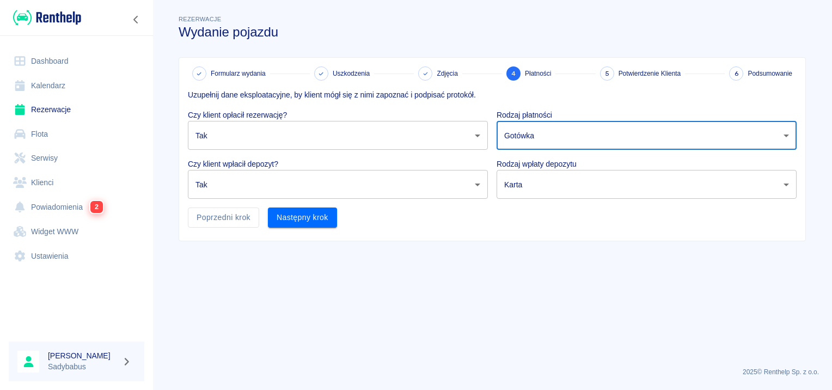
click at [544, 190] on body "Używamy plików Cookies, by zapewnić Ci najlepsze możliwe doświadczenie. Aby dow…" at bounding box center [416, 195] width 832 height 390
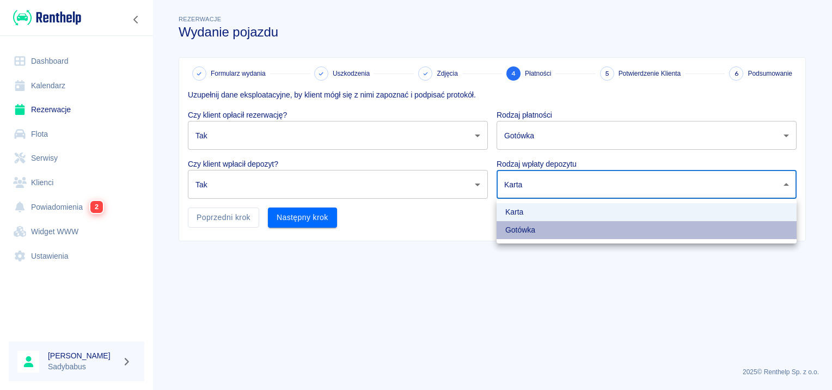
click at [543, 228] on li "Gotówka" at bounding box center [647, 230] width 300 height 18
type input "cash"
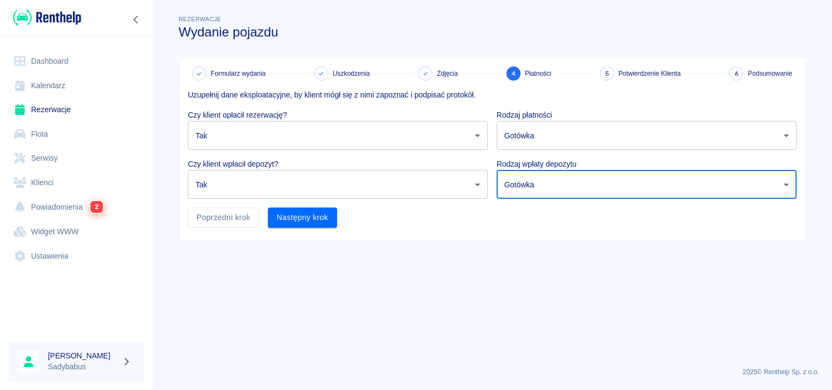
click at [460, 248] on main "Rezerwacje Wydanie pojazdu Formularz wydania Uszkodzenia Zdjęcia 4 Płatności 5 …" at bounding box center [493, 185] width 680 height 345
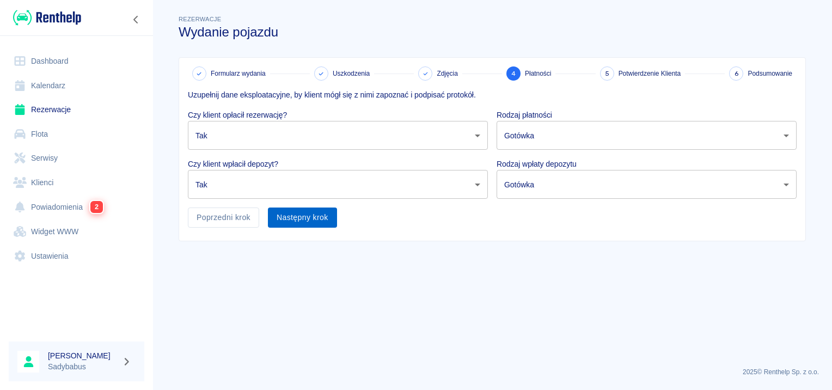
click at [289, 221] on button "Następny krok" at bounding box center [302, 218] width 69 height 20
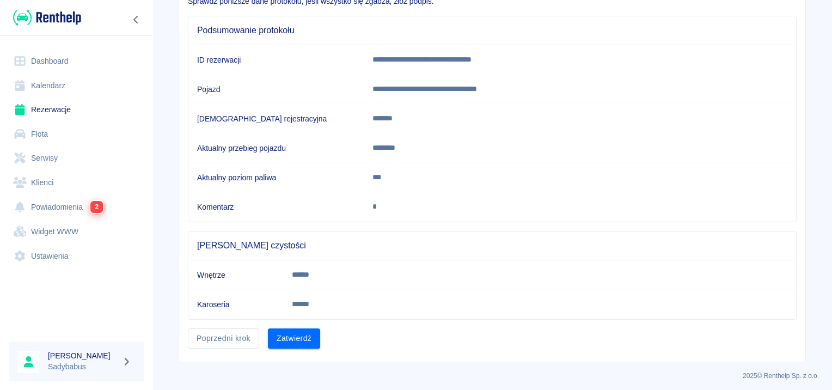
scroll to position [95, 0]
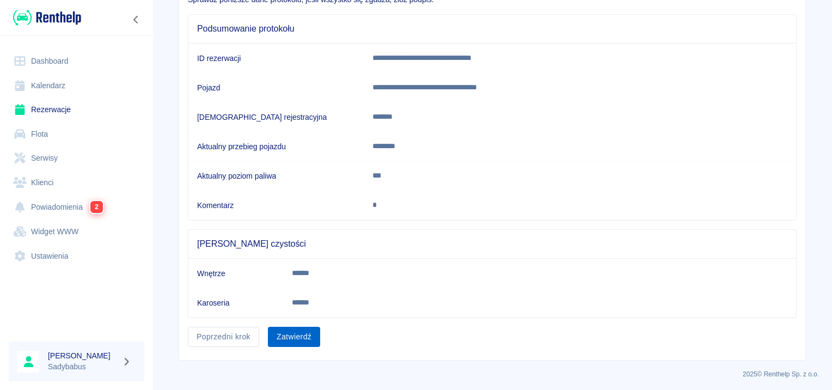
click at [296, 327] on button "Zatwierdź" at bounding box center [294, 337] width 52 height 20
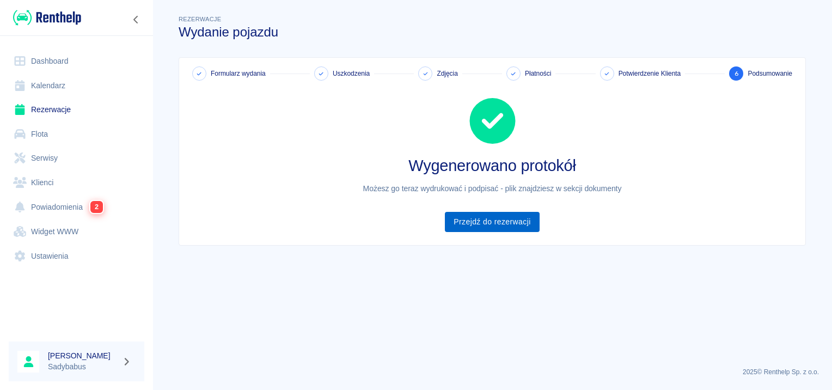
click at [484, 231] on link "Przejdź do rezerwacji" at bounding box center [492, 222] width 94 height 20
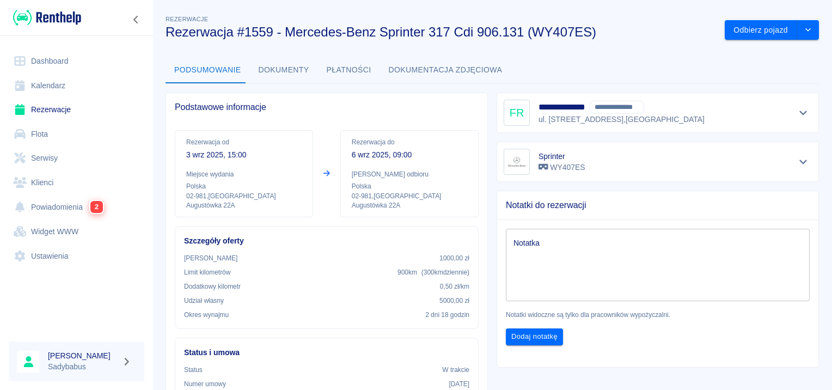
click at [272, 71] on button "Dokumenty" at bounding box center [284, 70] width 68 height 26
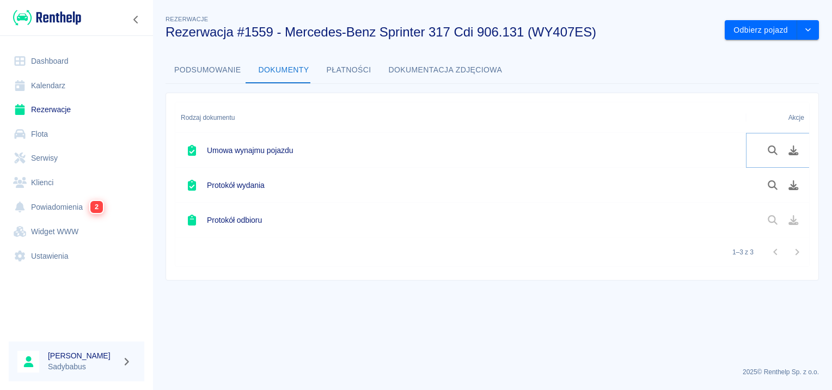
click at [789, 143] on button "Pobierz dokument" at bounding box center [793, 150] width 21 height 19
click at [795, 188] on icon "Pobierz dokument" at bounding box center [794, 185] width 10 height 10
click at [233, 147] on h6 "Umowa wynajmu pojazdu" at bounding box center [250, 150] width 86 height 11
click at [215, 70] on button "Podsumowanie" at bounding box center [208, 70] width 84 height 26
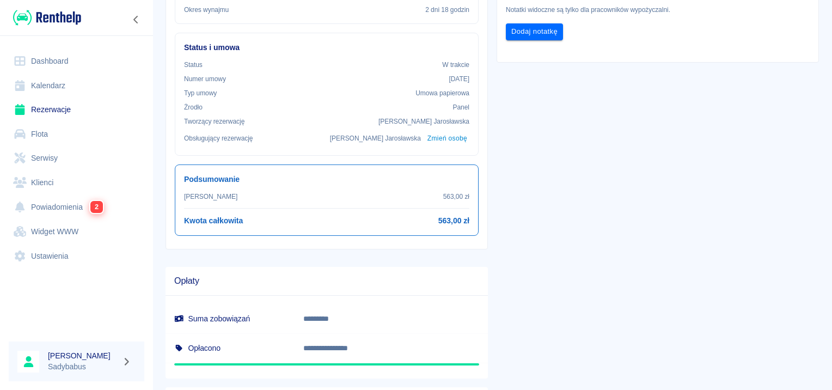
scroll to position [327, 0]
